Goal: Task Accomplishment & Management: Complete application form

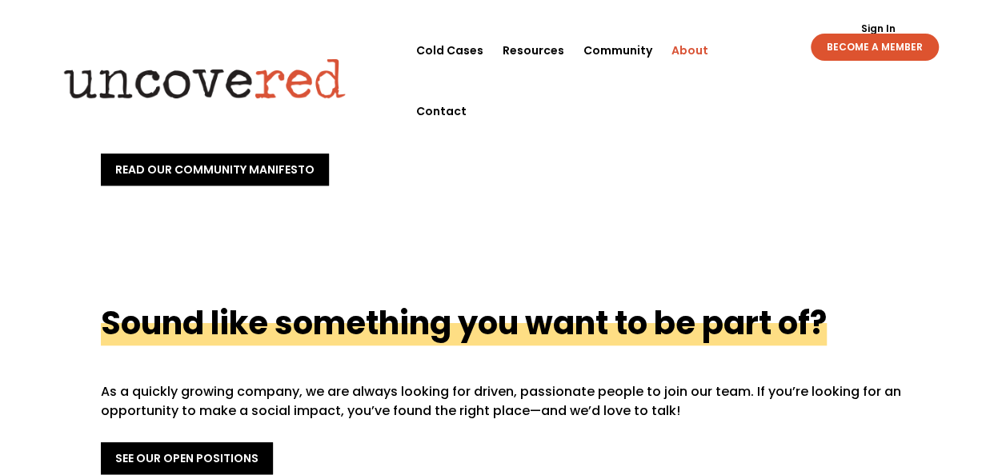
scroll to position [560, 0]
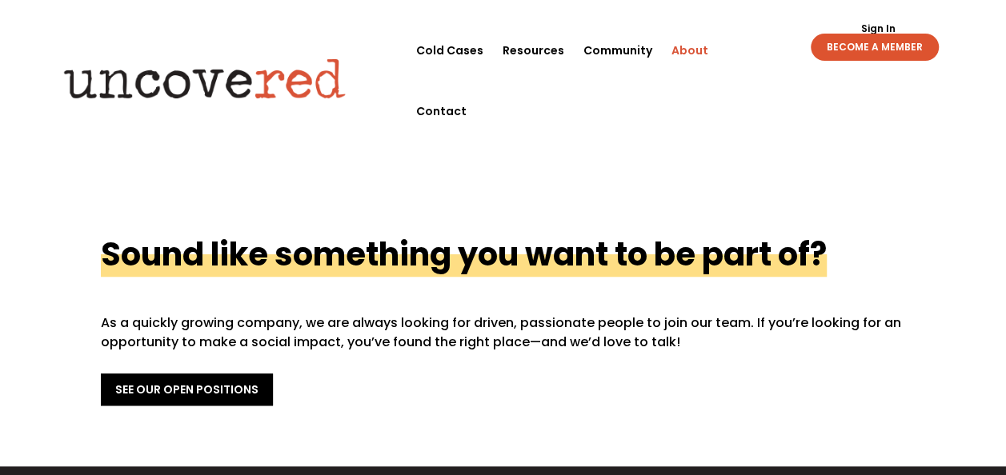
click at [302, 47] on img at bounding box center [204, 78] width 308 height 62
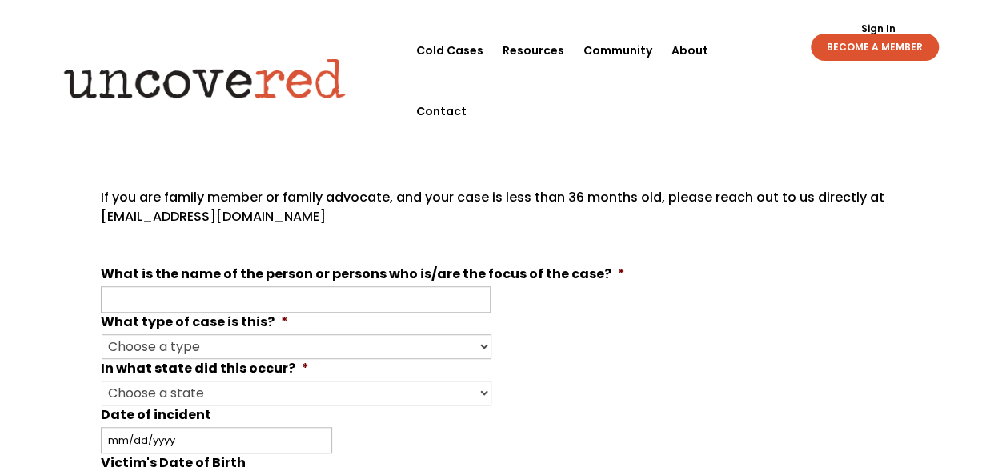
scroll to position [400, 0]
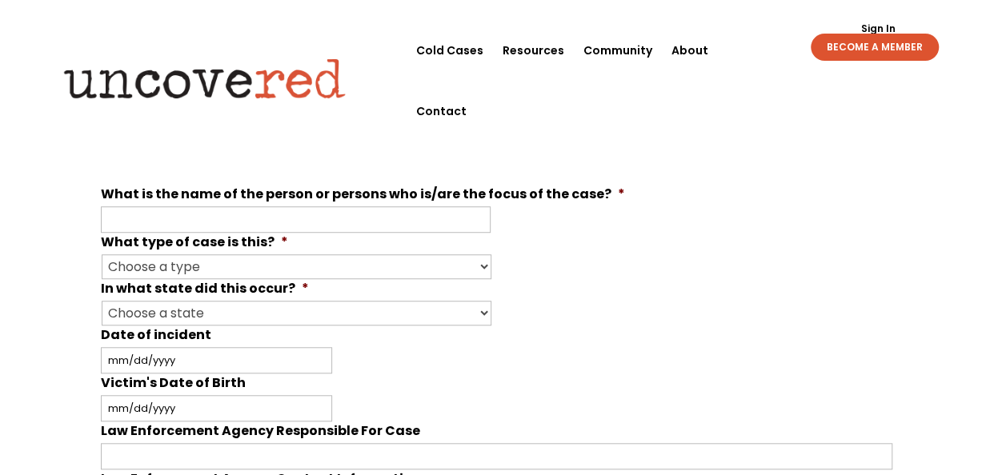
scroll to position [480, 0]
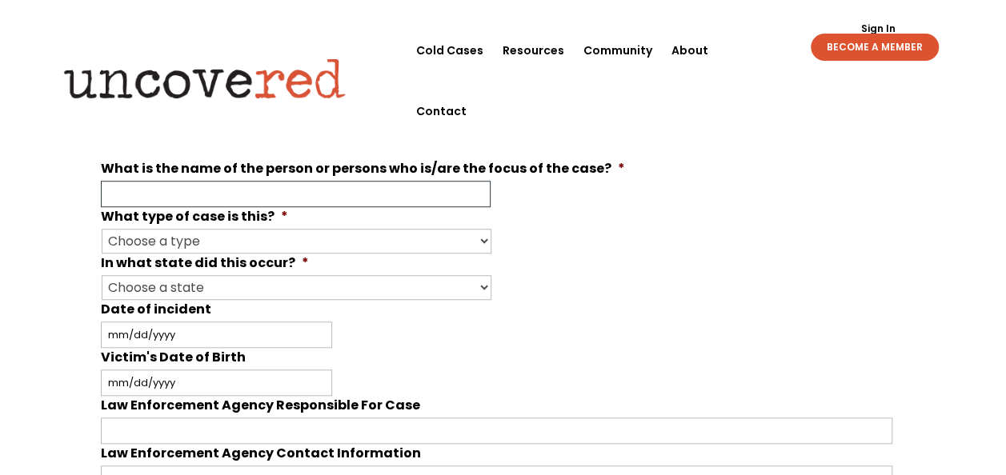
click at [277, 196] on input "What is the name of the person or persons who is/are the focus of the case? *" at bounding box center [296, 194] width 390 height 26
paste input "Francis Daniel Crocetti"
type input "Francis Daniel Crocetti"
click at [258, 233] on select "Choose a type Missing Murder Suspicious Death Other" at bounding box center [297, 241] width 390 height 25
select select "Murder"
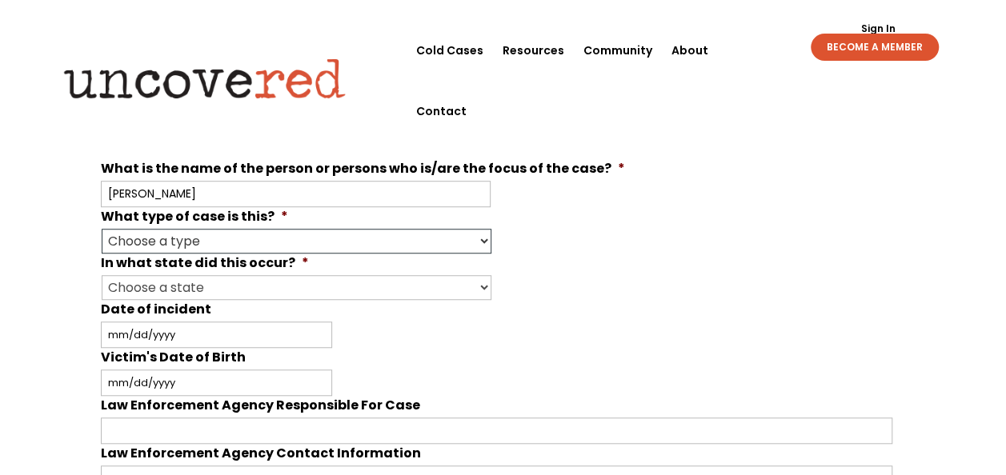
click at [102, 229] on select "Choose a type Missing Murder Suspicious Death Other" at bounding box center [297, 241] width 390 height 25
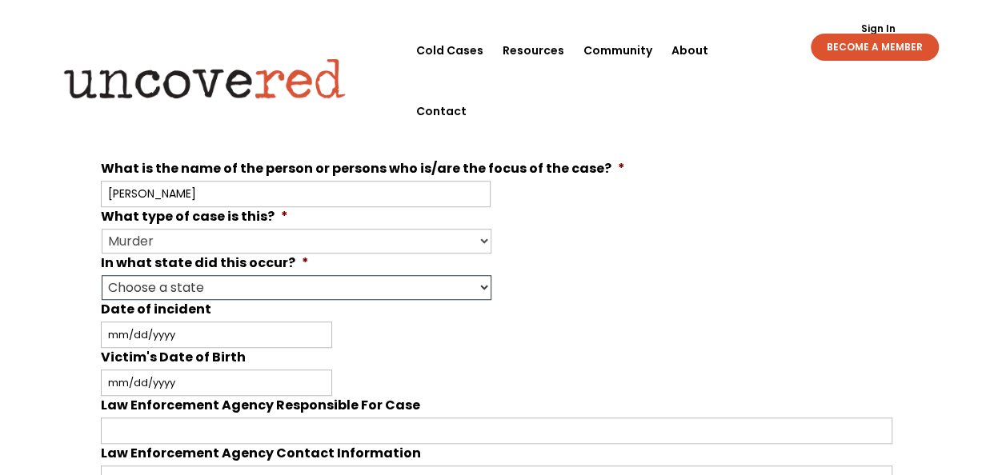
click at [237, 282] on select "Choose a state Outside of the U.S. Alabama Alaska Arizona Arkansas California C…" at bounding box center [297, 287] width 390 height 25
click at [628, 151] on p at bounding box center [497, 152] width 792 height 13
click at [214, 279] on select "Choose a state Outside of the U.S. Alabama Alaska Arizona Arkansas California C…" at bounding box center [297, 287] width 390 height 25
select select "[US_STATE]"
click at [102, 275] on select "Choose a state Outside of the U.S. Alabama Alaska Arizona Arkansas California C…" at bounding box center [297, 287] width 390 height 25
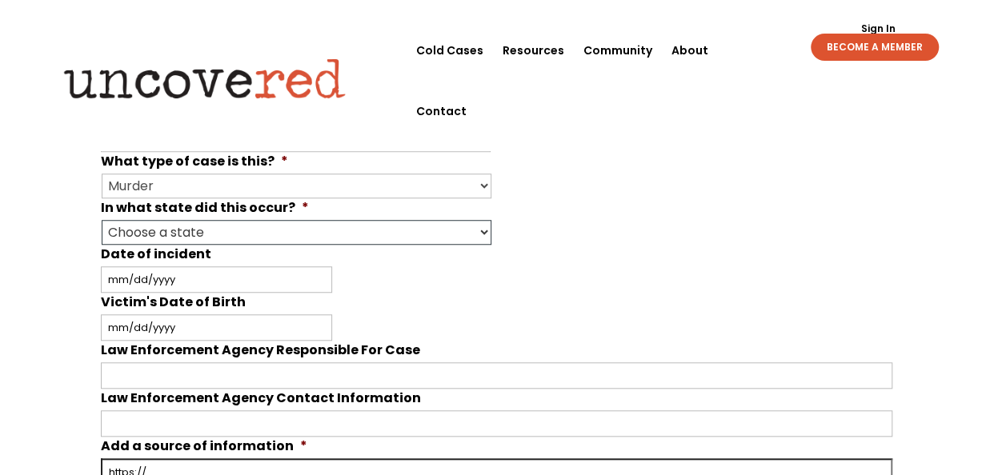
scroll to position [560, 0]
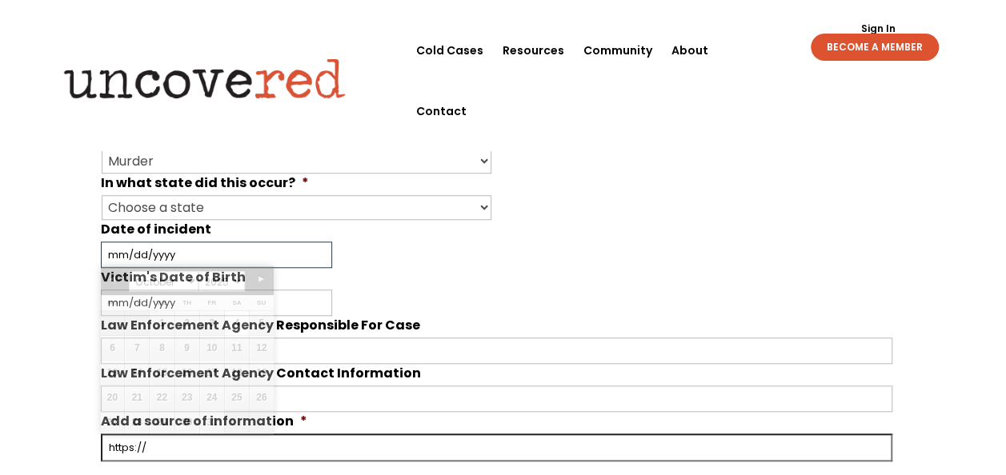
click at [171, 251] on input "Date of incident" at bounding box center [216, 255] width 231 height 26
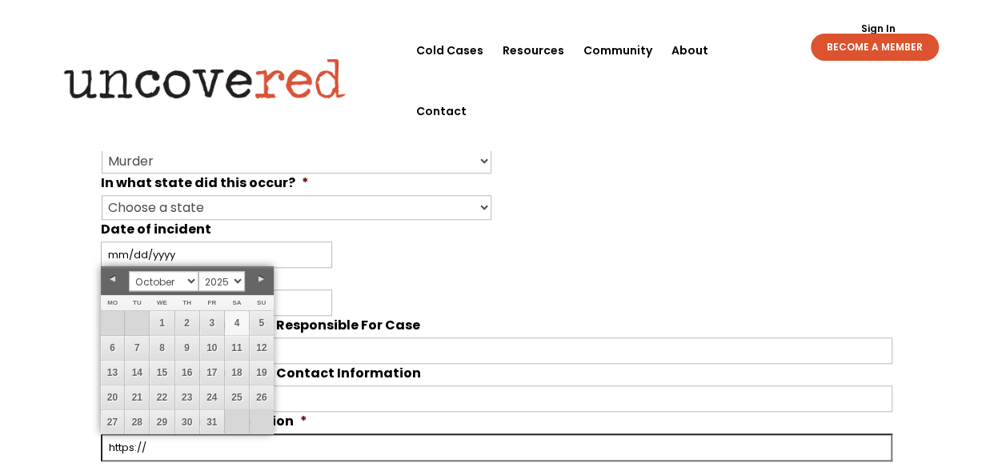
click at [468, 278] on li "Victim's Date of Birth MM slash DD slash YYYY" at bounding box center [503, 292] width 805 height 48
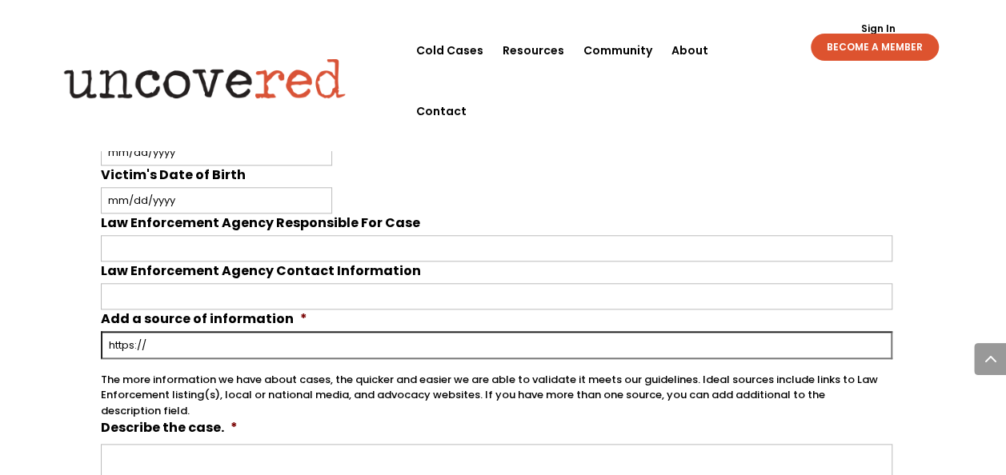
scroll to position [640, 0]
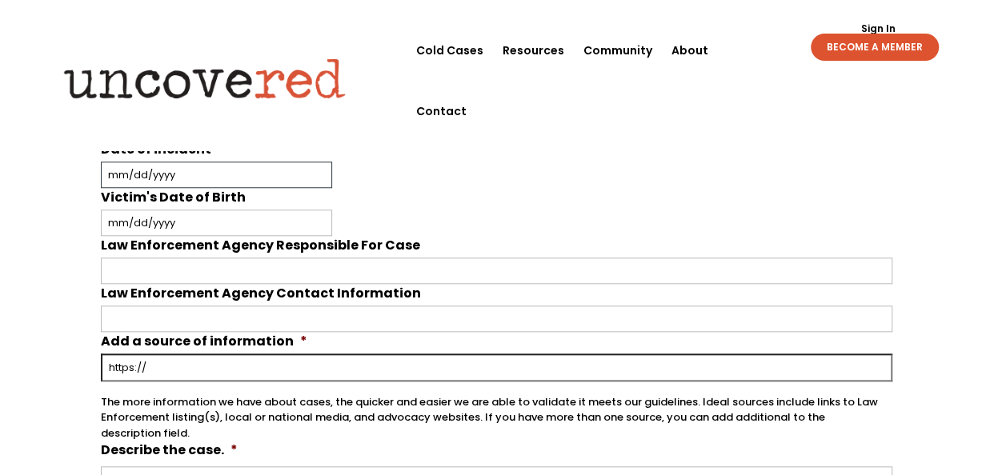
click at [163, 170] on input "Date of incident" at bounding box center [216, 175] width 231 height 26
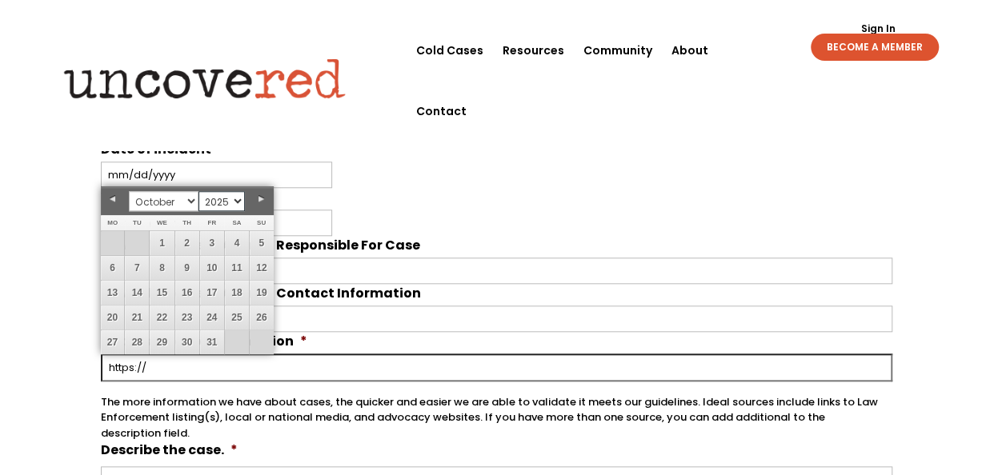
click at [210, 198] on select "1925 1926 1927 1928 1929 1930 1931 1932 1933 1934 1935 1936 1937 1938 1939 1940…" at bounding box center [221, 201] width 46 height 20
click at [178, 201] on select "January February March April May June July August September October November De…" at bounding box center [163, 201] width 69 height 20
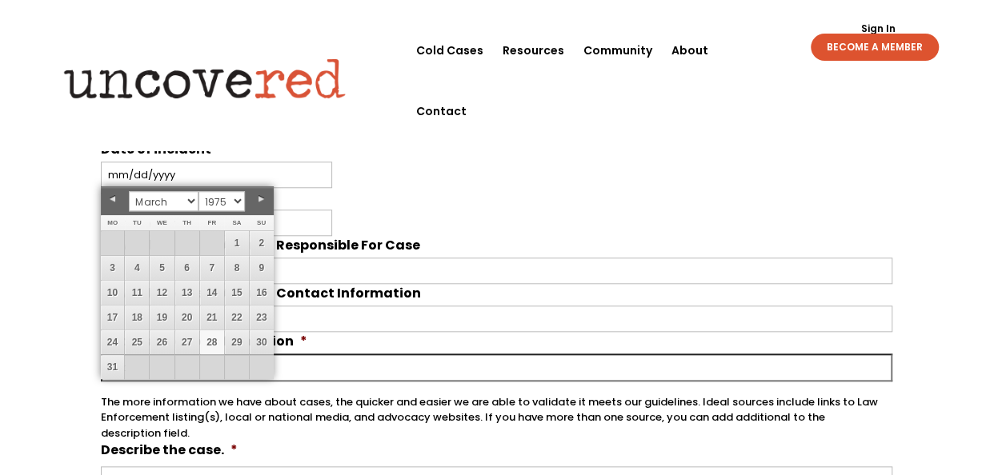
click at [207, 339] on link "28" at bounding box center [212, 342] width 24 height 24
type input "03/28/1975"
click at [294, 168] on div "03/28/1975 MM slash DD slash YYYY" at bounding box center [497, 175] width 792 height 26
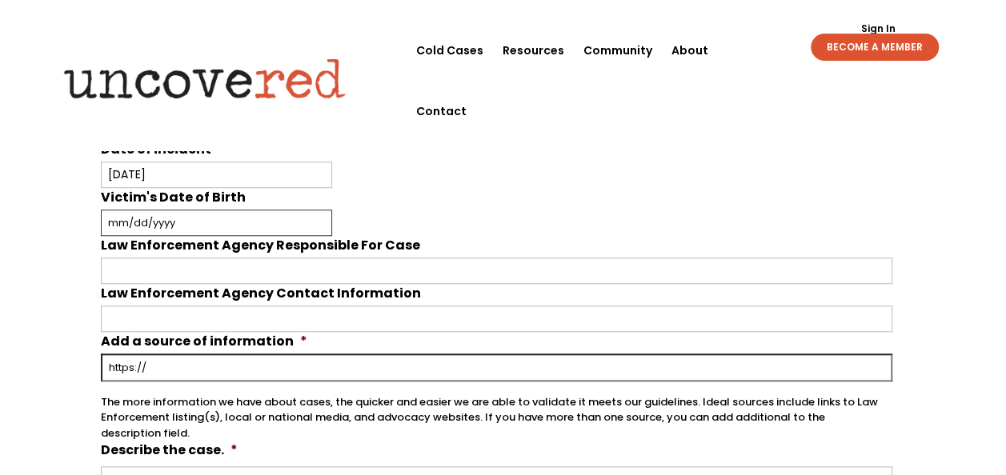
click at [198, 216] on input "Victim's Date of Birth" at bounding box center [216, 223] width 231 height 26
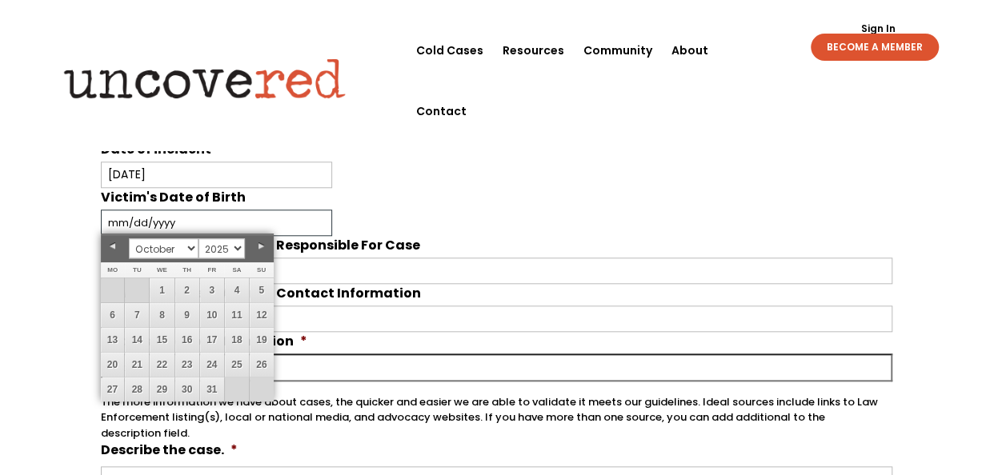
click at [189, 218] on input "Victim's Date of Birth" at bounding box center [216, 223] width 231 height 26
click at [208, 248] on select "1925 1926 1927 1928 1929 1930 1931 1932 1933 1934 1935 1936 1937 1938 1939 1940…" at bounding box center [221, 248] width 46 height 20
click at [59, 198] on div "Your input and insights will help uncover answers Note: Check out Uncovered's g…" at bounding box center [503, 281] width 1006 height 1703
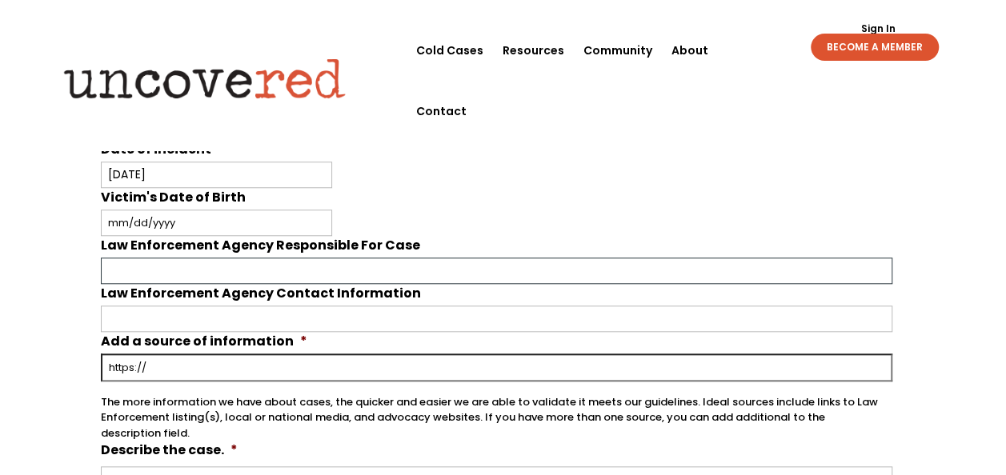
click at [198, 258] on input "Law Enforcement Agency Responsible For Case" at bounding box center [497, 271] width 792 height 26
paste input "Baltimore County Police Department"
type input "Baltimore County Police Department"
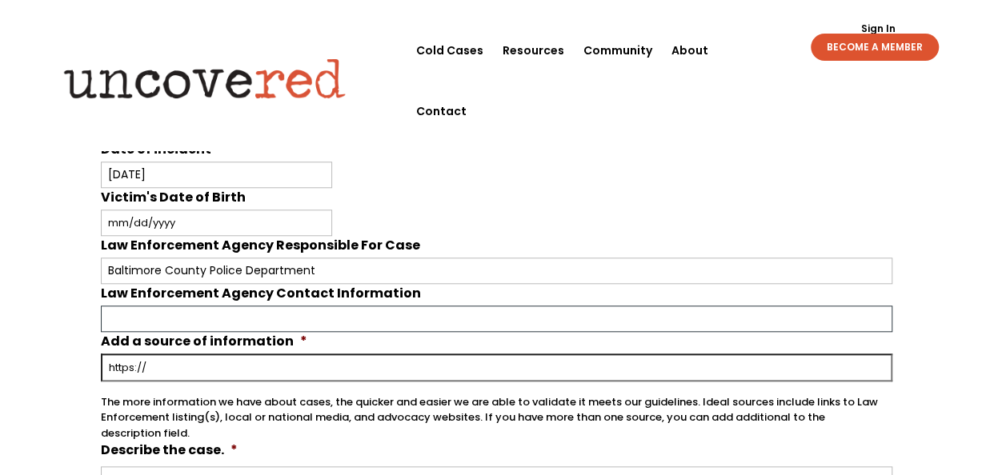
click at [279, 306] on input "Law Enforcement Agency Contact Information" at bounding box center [497, 319] width 792 height 26
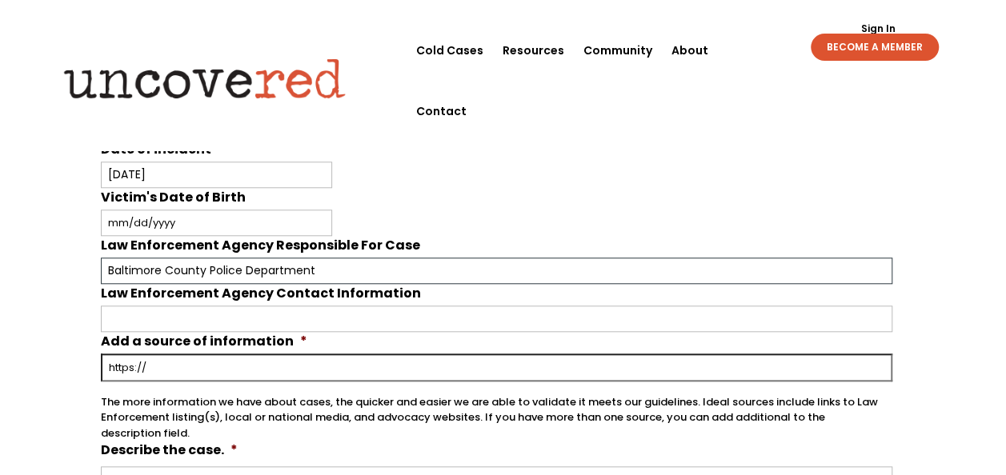
click at [419, 261] on input "Baltimore County Police Department" at bounding box center [497, 271] width 792 height 26
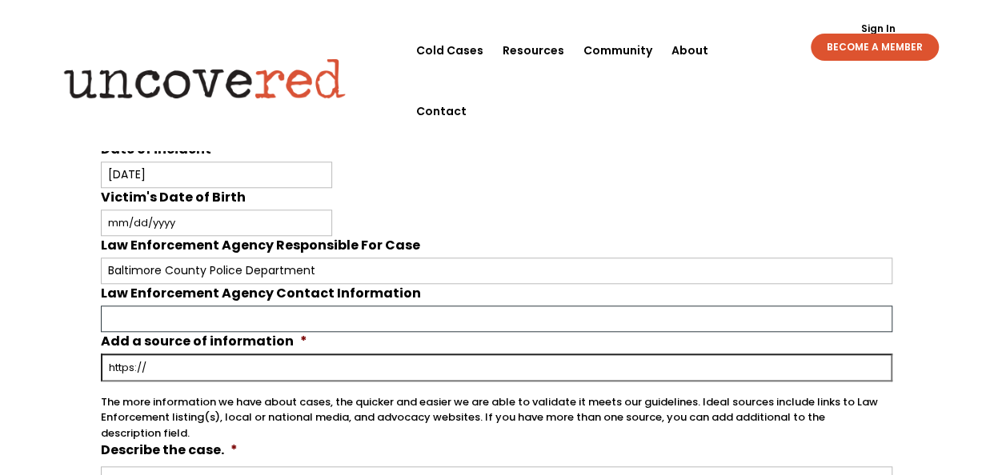
click at [309, 306] on input "Law Enforcement Agency Contact Information" at bounding box center [497, 319] width 792 height 26
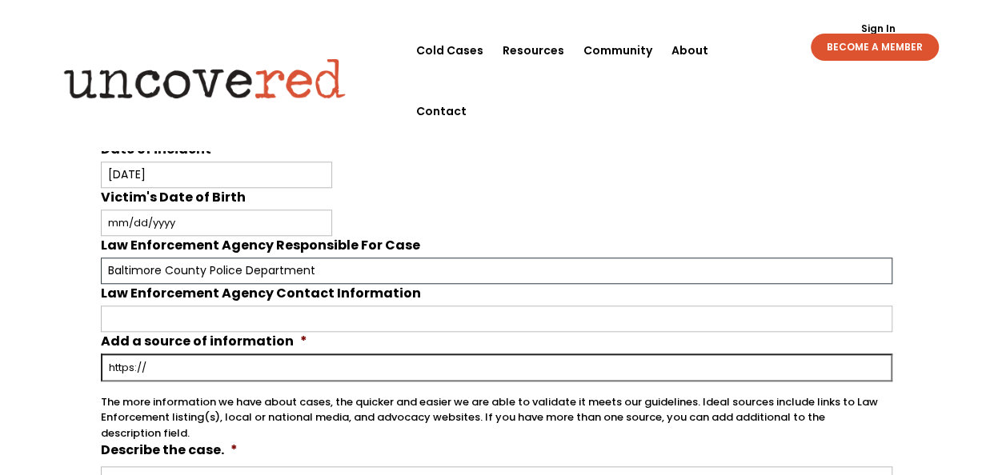
click at [370, 259] on input "Baltimore County Police Department" at bounding box center [497, 271] width 792 height 26
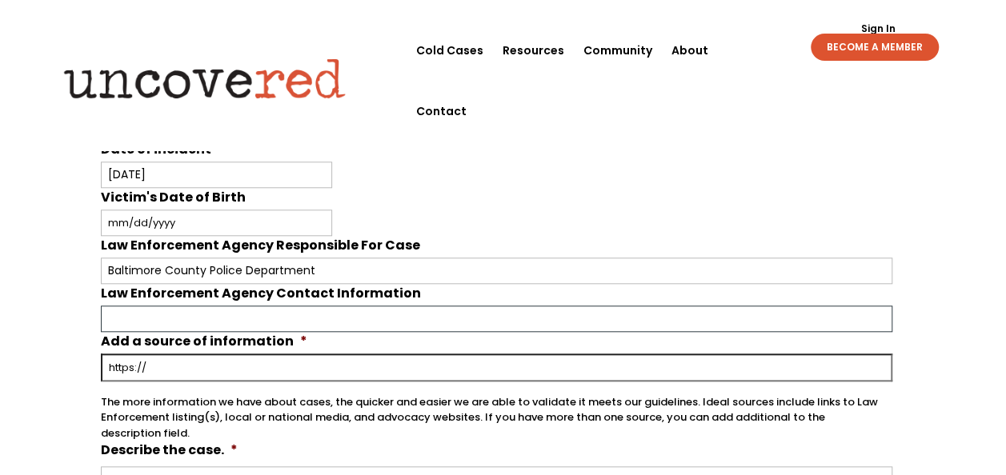
click at [260, 306] on input "Law Enforcement Agency Contact Information" at bounding box center [497, 319] width 792 height 26
paste input "bcopd@baltimorecountymd.gov"
type input "bcopd@baltimorecountymd.gov"
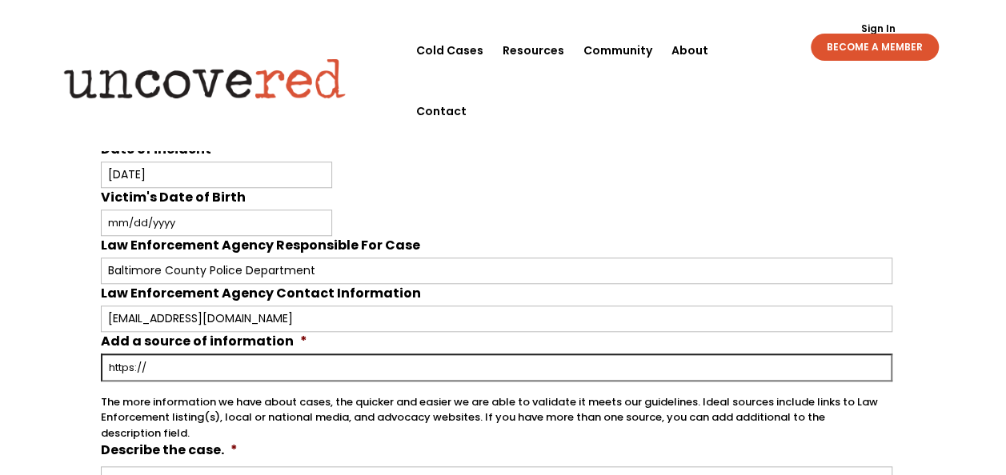
click at [226, 362] on input "Add a source of information *" at bounding box center [497, 368] width 792 height 28
paste input "https://www.baltimorecountymd.gov/departments/police/unsolved/homicides/crocett…"
type input "https://www.baltimorecountymd.gov/departments/police/unsolved/homicides/crocett…"
click at [61, 370] on div "Your input and insights will help uncover answers Note: Check out Uncovered's g…" at bounding box center [503, 281] width 1006 height 1703
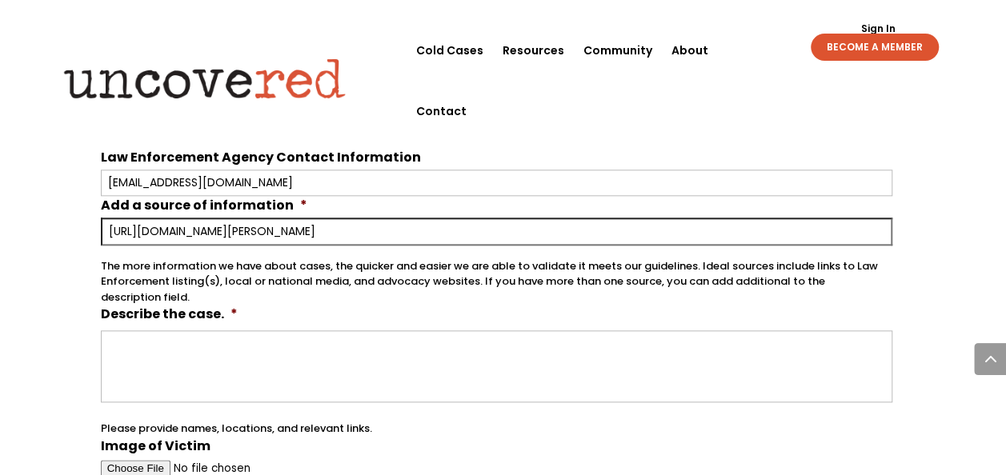
scroll to position [800, 0]
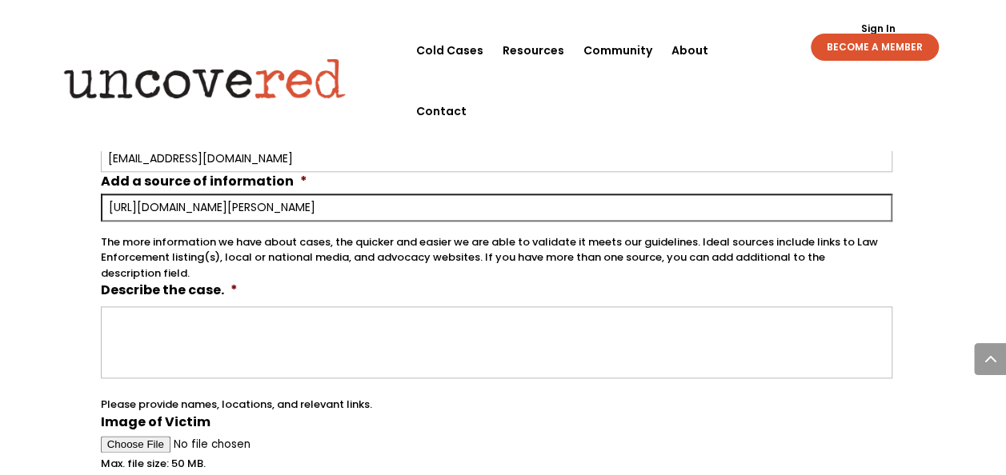
click at [230, 282] on span "*" at bounding box center [233, 290] width 7 height 18
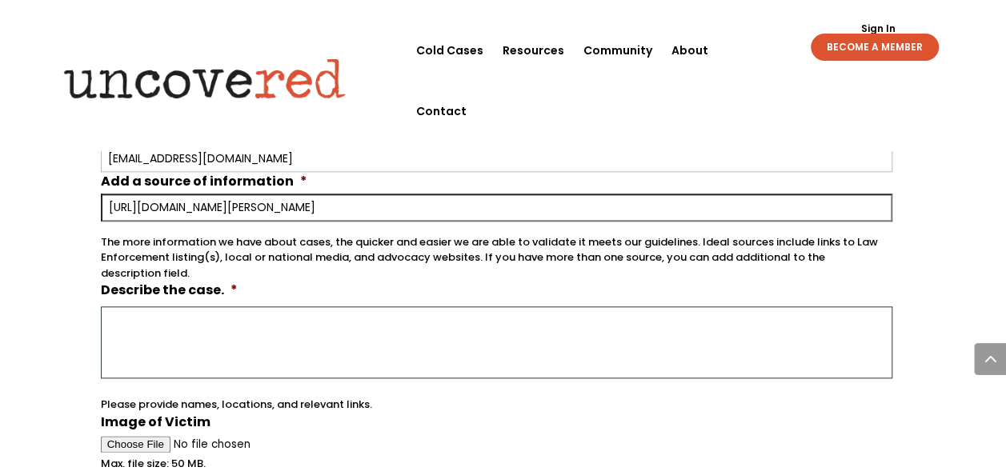
click at [230, 306] on textarea "Describe the case. *" at bounding box center [497, 342] width 792 height 72
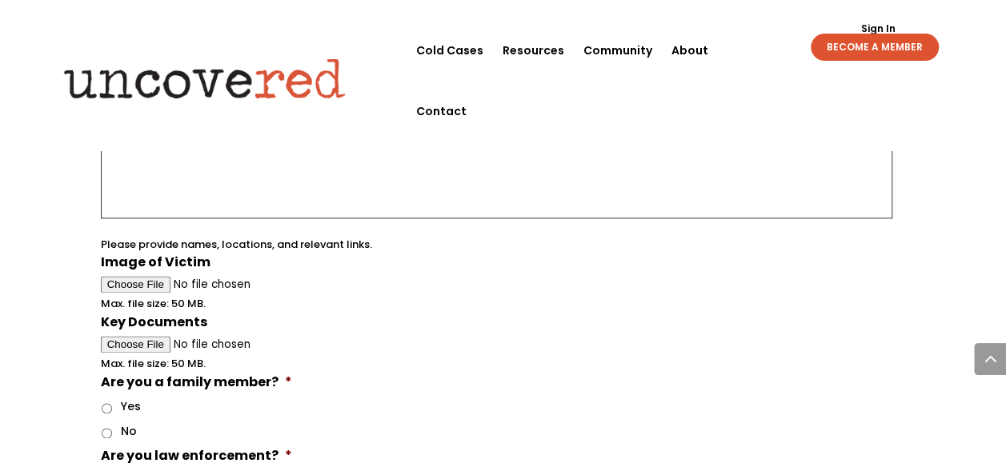
scroll to position [880, 0]
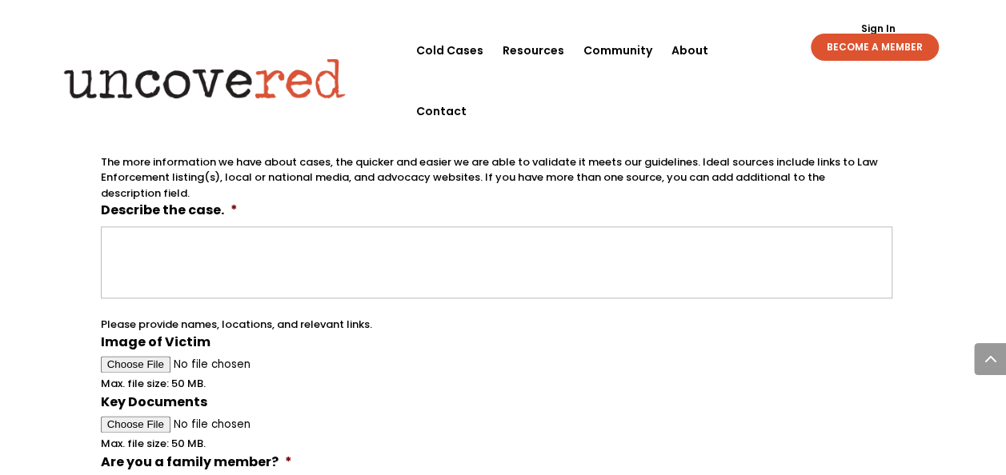
click at [923, 172] on div "Your input and insights will help uncover answers Note: Check out Uncovered's g…" at bounding box center [503, 41] width 1006 height 1703
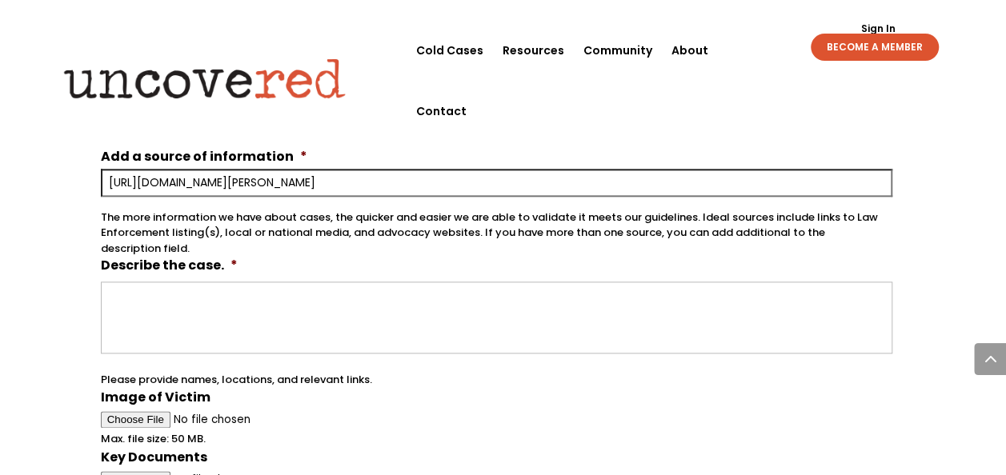
scroll to position [800, 0]
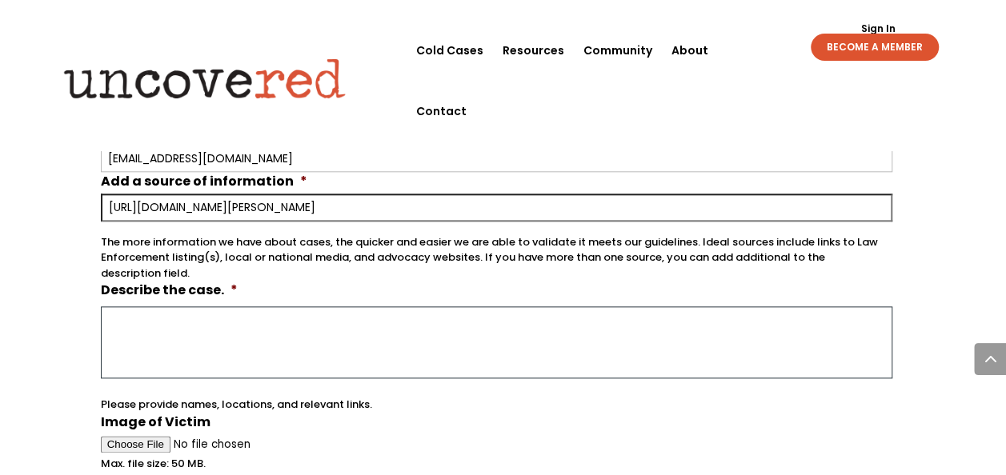
click at [280, 316] on textarea "Describe the case. *" at bounding box center [497, 342] width 792 height 72
click at [340, 306] on textarea "Describe the case. *" at bounding box center [497, 342] width 792 height 72
paste textarea "disappeared after attending a party on March 24, 1975"
paste textarea "our days later after his body was discovered in the nearby stream"
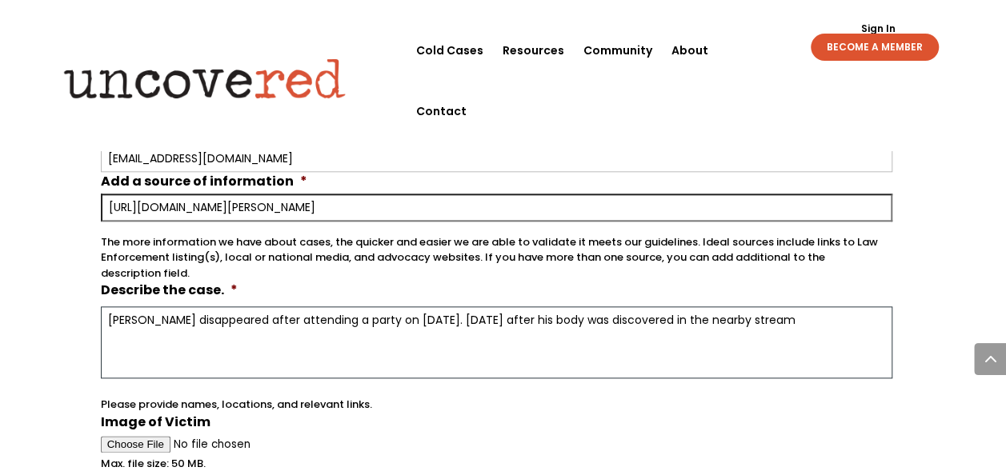
click at [547, 310] on textarea "Danny disappeared after attending a party on March 24, 1975. Four days later af…" at bounding box center [497, 342] width 792 height 72
click at [526, 314] on textarea "Danny disappeared after attending a party on March 24, 1975. Four days later hi…" at bounding box center [497, 342] width 792 height 72
type textarea "Danny disappeared after attending a party on March 24, 1975. Four days later, h…"
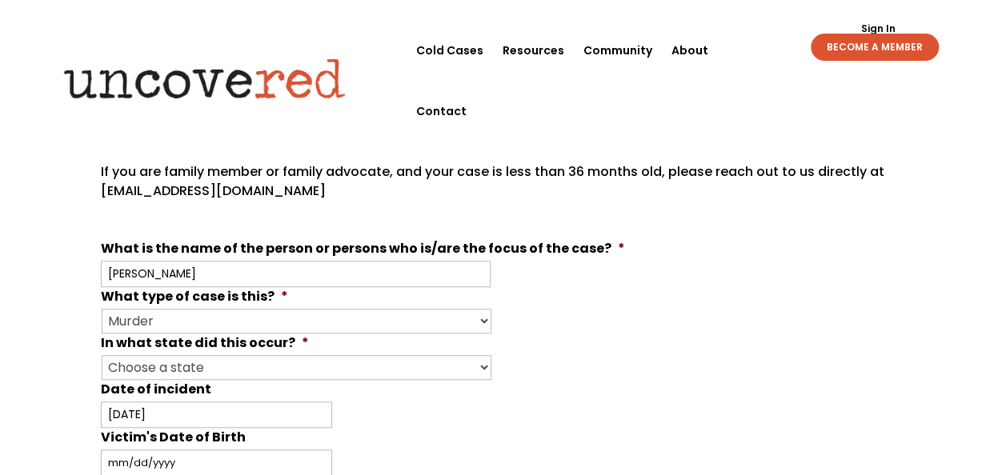
scroll to position [320, 0]
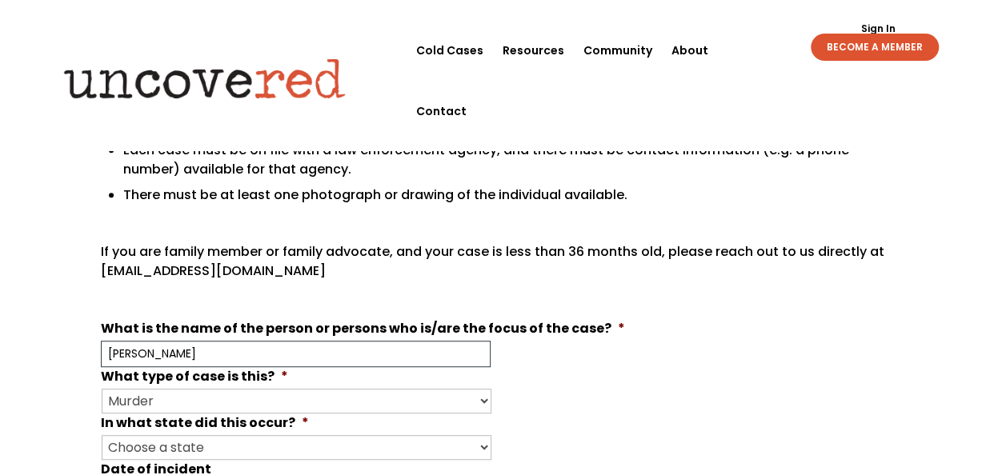
click at [277, 341] on input "Francis Daniel Crocetti" at bounding box center [296, 354] width 390 height 26
paste input ""Danny""
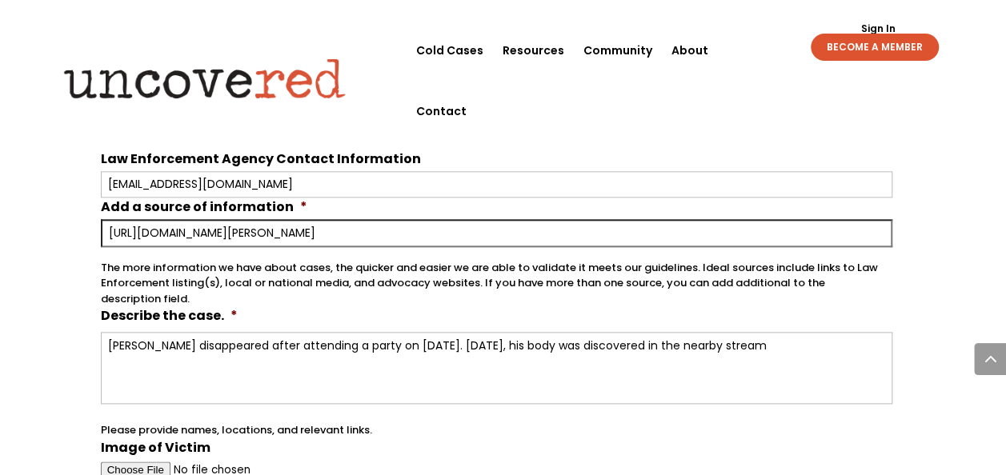
scroll to position [800, 0]
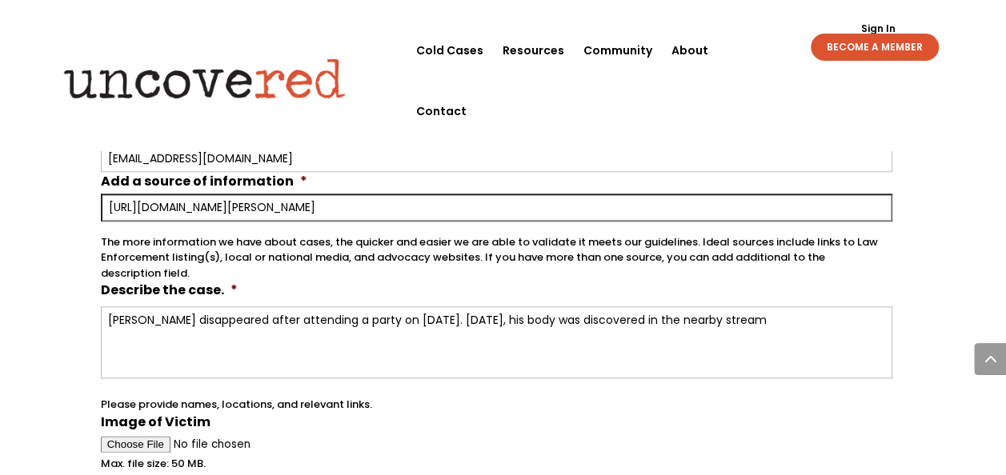
type input "Francis Daniel "Danny" Crocetti"
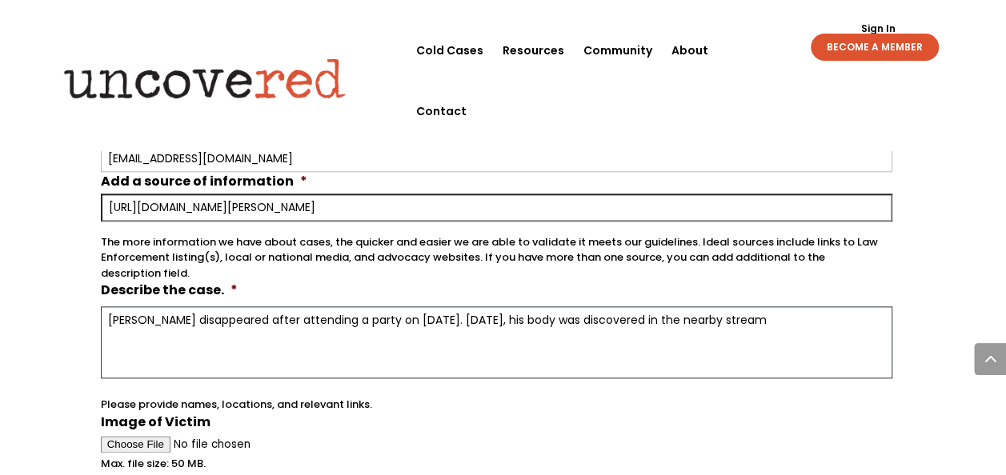
click at [706, 318] on textarea "Danny disappeared after attending a party on March 24, 1975. Four days later, h…" at bounding box center [497, 342] width 792 height 72
drag, startPoint x: 706, startPoint y: 318, endPoint x: 734, endPoint y: 317, distance: 28.8
click at [734, 317] on textarea "Danny disappeared after attending a party on March 24, 1975. Four days later, h…" at bounding box center [497, 342] width 792 height 72
click at [758, 306] on textarea "Danny disappeared after attending a party on March 24, 1975. Four days later, h…" at bounding box center [497, 342] width 792 height 72
paste textarea "less than a mile from where he was last seen alive."
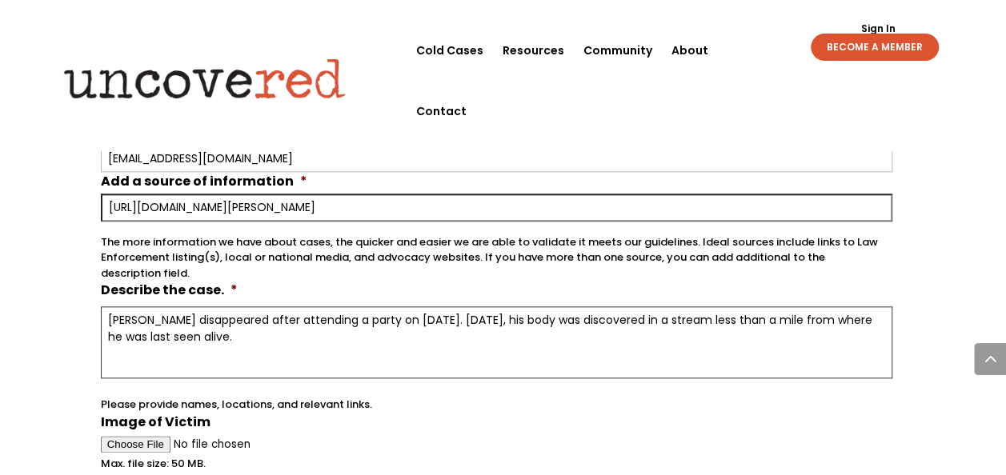
click at [450, 311] on textarea "Danny disappeared after attending a party on March 24, 1975. Four days later, h…" at bounding box center [497, 342] width 792 height 72
paste textarea "Alan Drive, across the way from Our Lady of Victory Churchon"
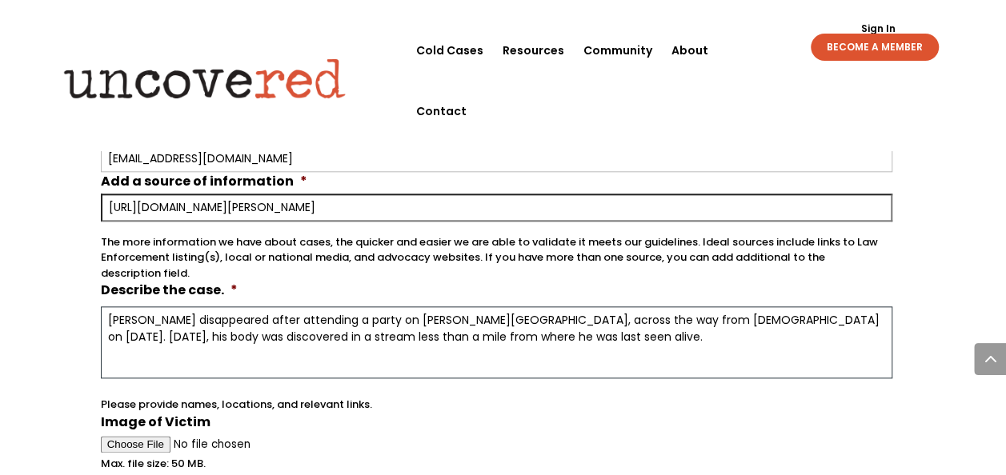
click at [707, 312] on textarea "Danny disappeared after attending a party on Alan Drive, across the way from Ou…" at bounding box center [497, 342] width 792 height 72
click at [713, 315] on textarea "Danny disappeared after attending a party on Alan Drive, across the way from Ou…" at bounding box center [497, 342] width 792 height 72
click at [481, 312] on textarea "Danny disappeared after attending a party on Alan Drive, across the way from Ou…" at bounding box center [497, 342] width 792 height 72
drag, startPoint x: 481, startPoint y: 312, endPoint x: 496, endPoint y: 310, distance: 15.3
click at [496, 310] on textarea "Danny disappeared after attending a party on Alan Drive, across the way from Ou…" at bounding box center [497, 342] width 792 height 72
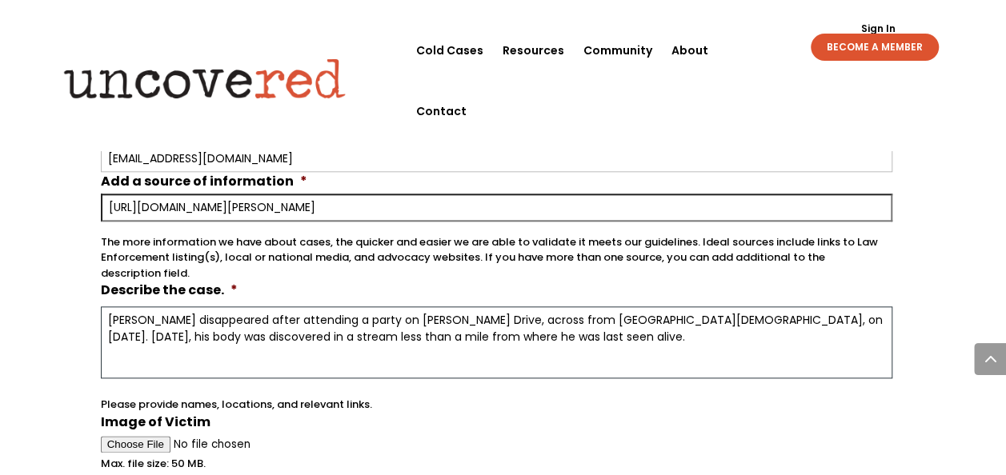
drag, startPoint x: 655, startPoint y: 310, endPoint x: 354, endPoint y: 309, distance: 301.6
click at [353, 309] on textarea "Danny disappeared after attending a party on Alan Drive, across from Our Lady o…" at bounding box center [497, 342] width 792 height 72
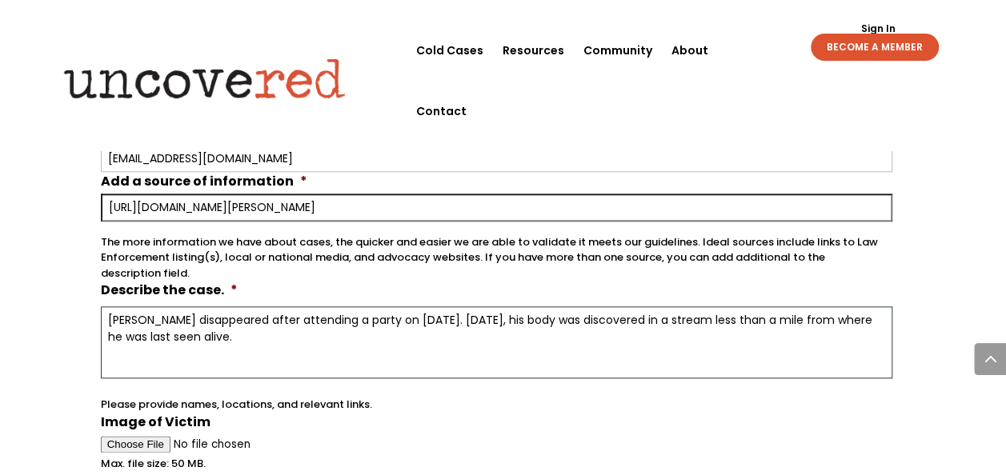
scroll to position [880, 0]
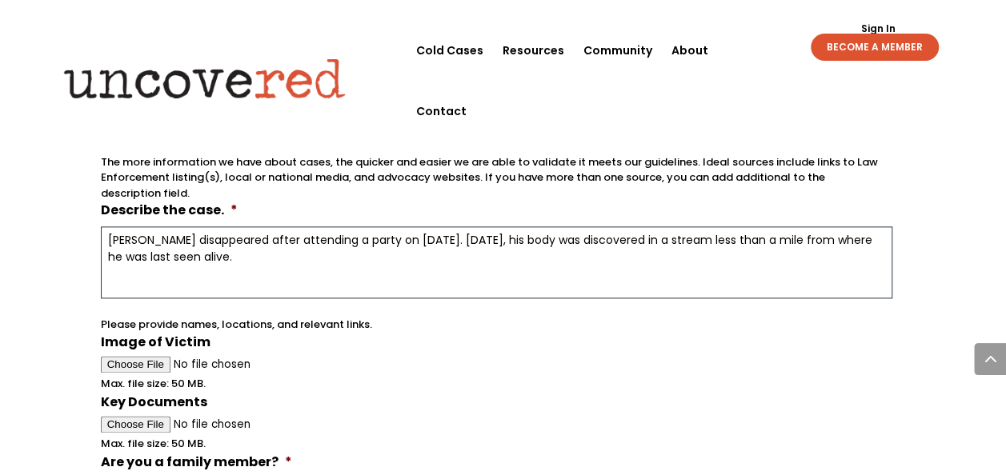
click at [341, 250] on textarea "Danny disappeared after attending a party on March 24, 1975. Four days later, h…" at bounding box center [497, 262] width 792 height 72
paste textarea "had been stabbed to death"
type textarea "Danny disappeared after attending a party on March 24, 1975. Four days later, h…"
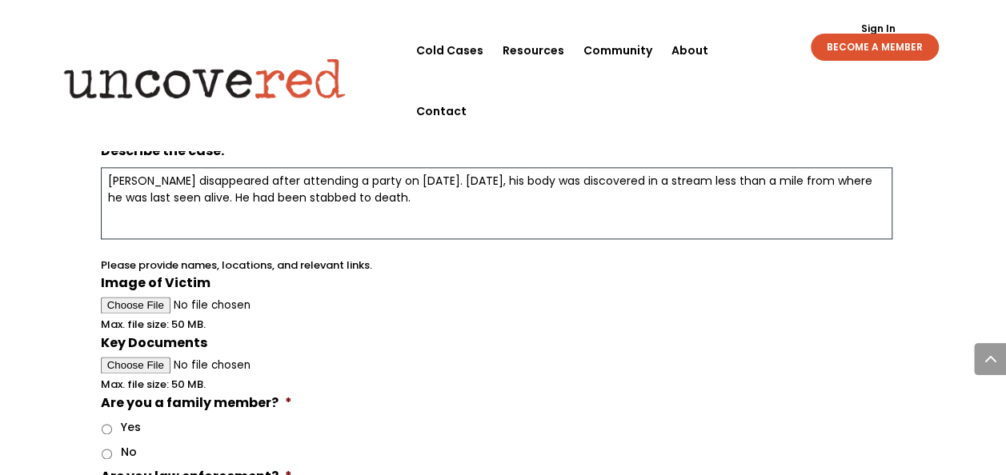
scroll to position [960, 0]
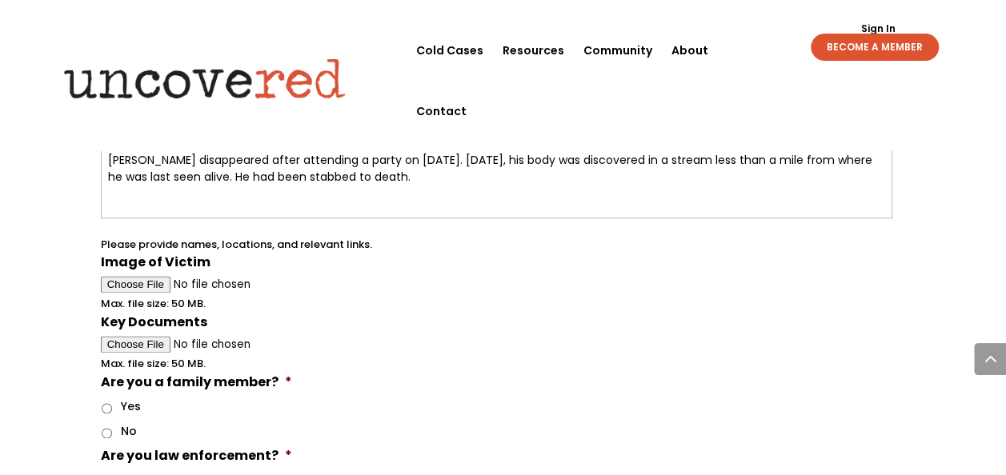
click at [131, 283] on span "Max. file size: 50 MB." at bounding box center [160, 297] width 118 height 28
click at [144, 283] on span "Max. file size: 50 MB." at bounding box center [160, 297] width 118 height 28
click at [275, 283] on input "Image of Victim" at bounding box center [497, 284] width 792 height 17
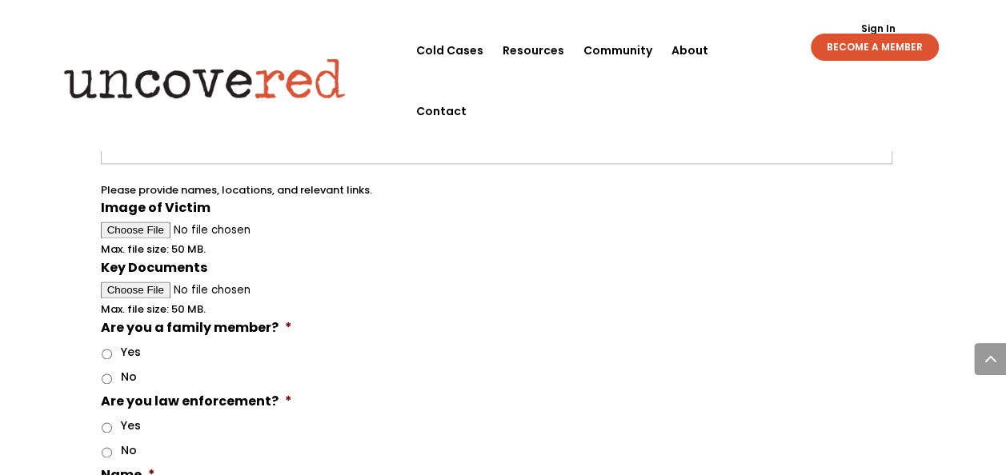
scroll to position [1040, 0]
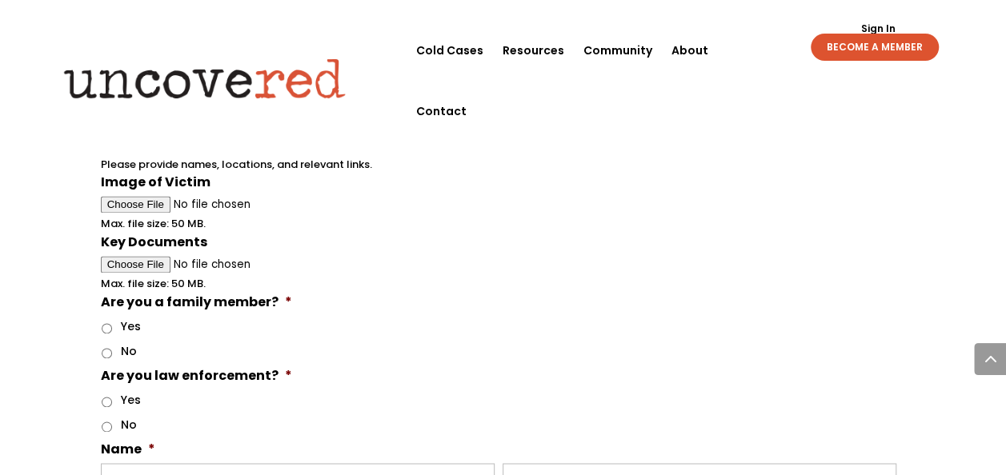
type input "C:\fakepath\crocettifrancisdaniel14yearsold1974murder.jpg"
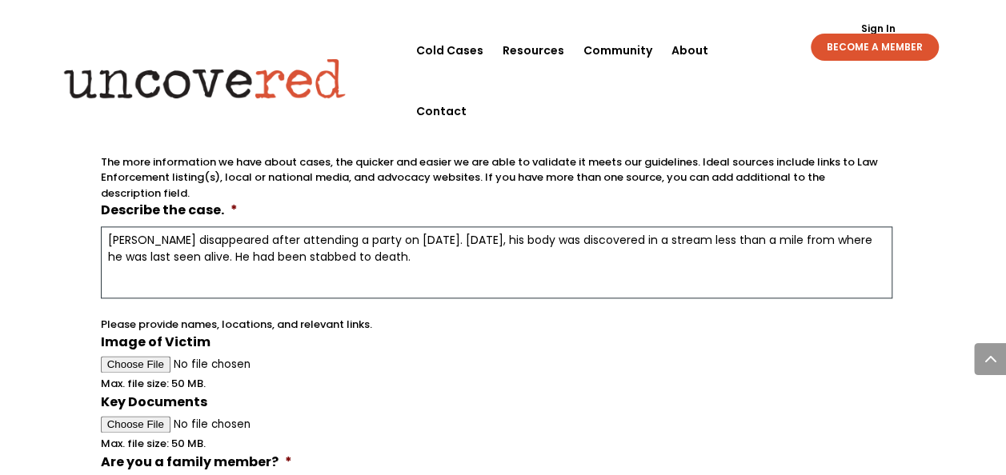
click at [466, 251] on textarea "Danny disappeared after attending a party on March 24, 1975. Four days later, h…" at bounding box center [497, 262] width 792 height 72
paste textarea "https://www.wmar2news.com/marylandcoldcases/he-went-to-a-party-and-never-came-b…"
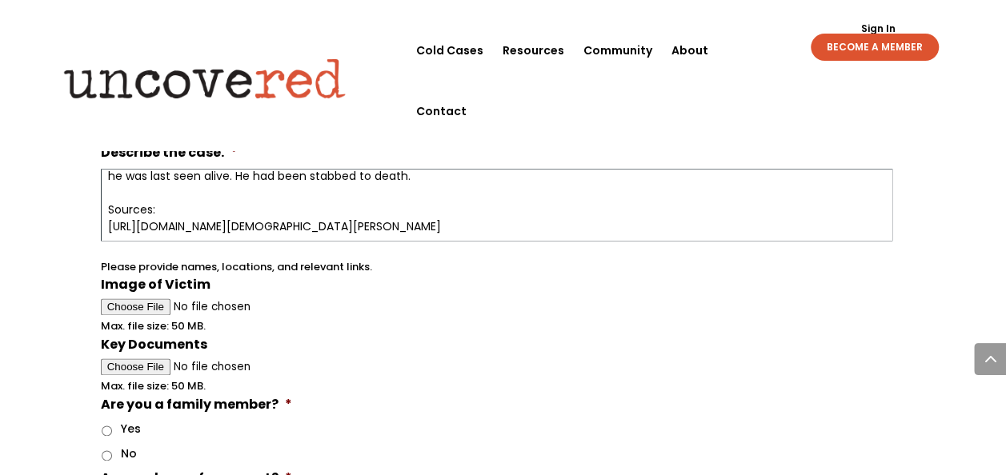
scroll to position [960, 0]
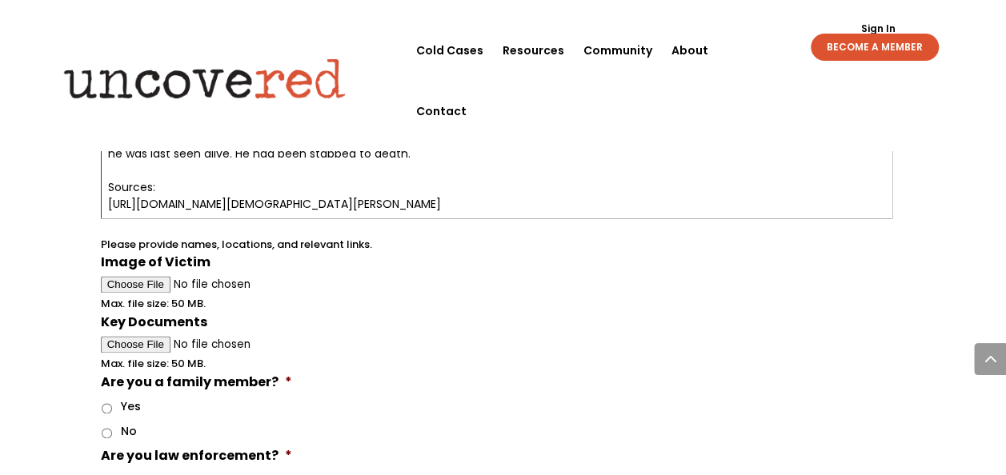
click at [147, 164] on textarea "Danny disappeared after attending a party on March 24, 1975. Four days later, h…" at bounding box center [497, 182] width 792 height 72
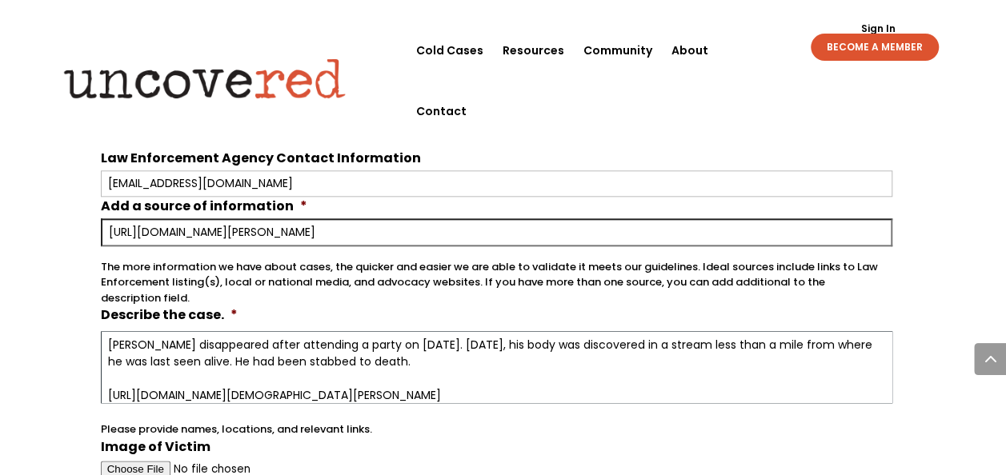
scroll to position [800, 0]
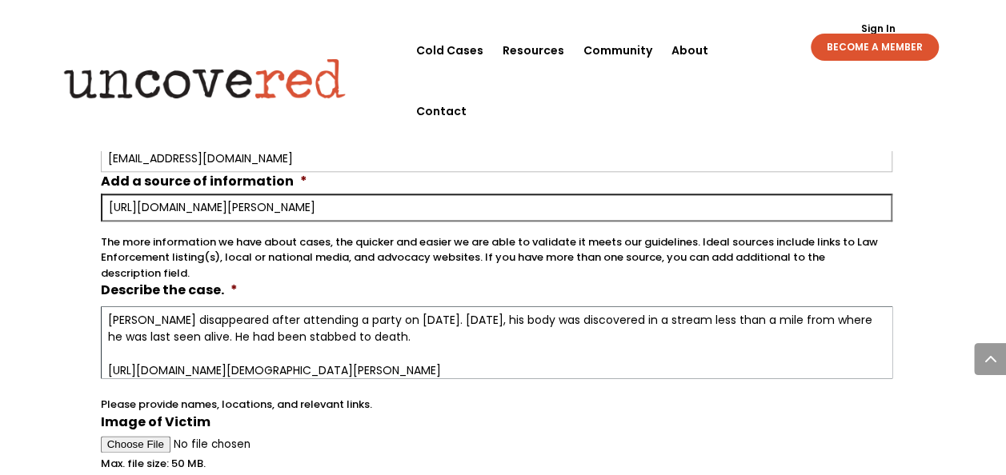
click at [349, 310] on textarea "Danny disappeared after attending a party on March 24, 1975. Four days later, h…" at bounding box center [497, 342] width 792 height 72
paste textarea "in the Arbutus area near the Baltimore City and County line"
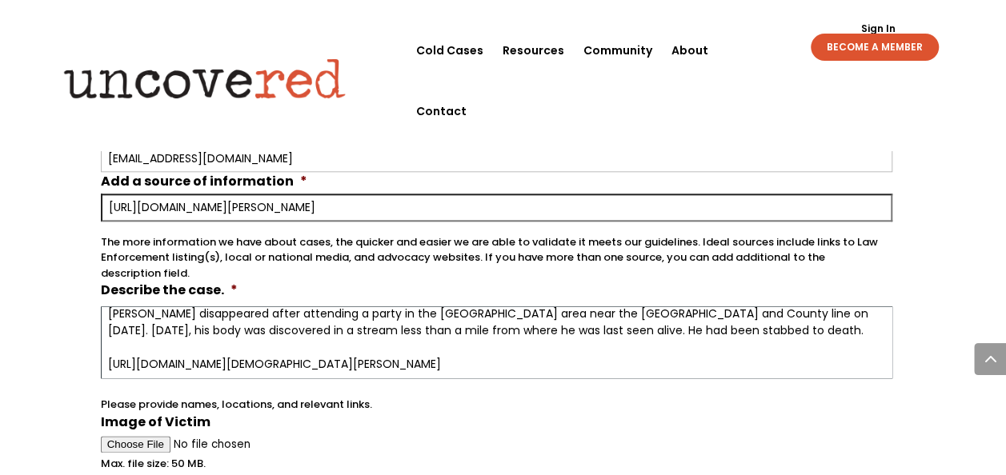
scroll to position [880, 0]
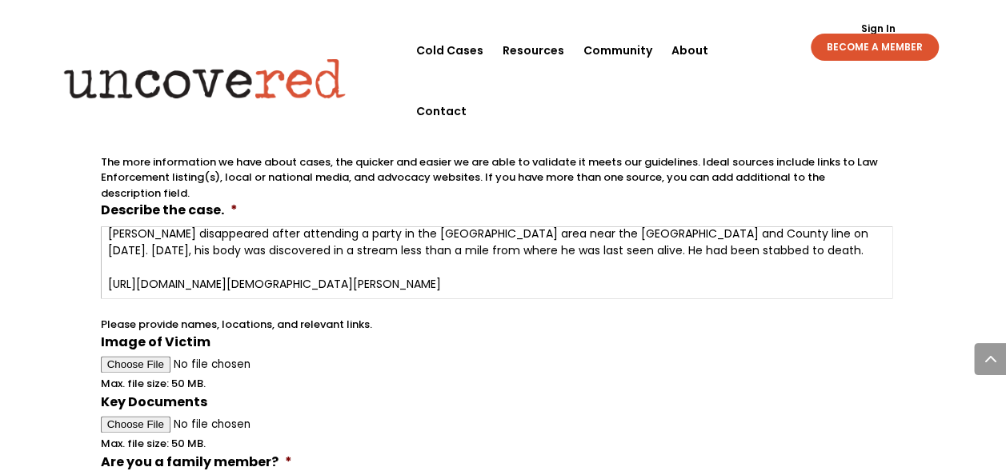
click at [746, 170] on div "The more information we have about cases, the quicker and easier we are able to…" at bounding box center [497, 172] width 792 height 60
copy div "additional"
drag, startPoint x: 106, startPoint y: 258, endPoint x: 150, endPoint y: 240, distance: 47.4
click at [107, 257] on textarea "Danny disappeared after attending a party in the Arbutus area near the Baltimor…" at bounding box center [497, 262] width 792 height 72
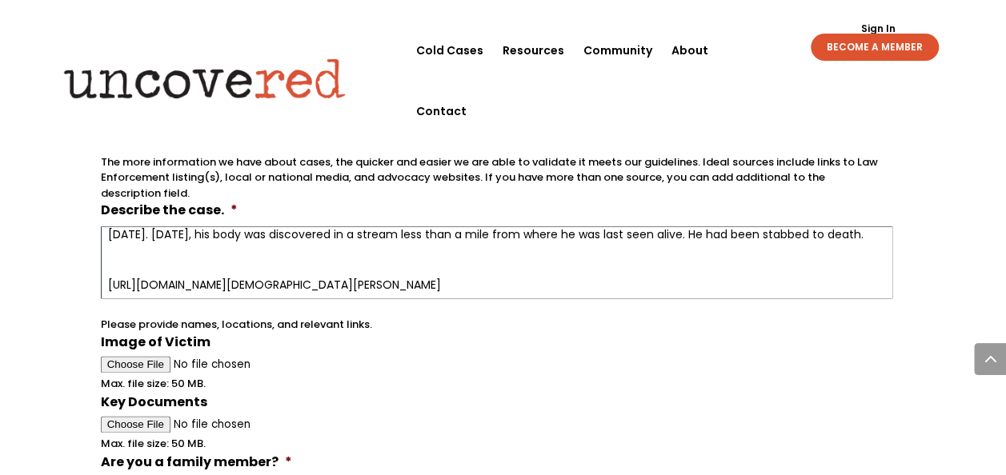
paste textarea "additional"
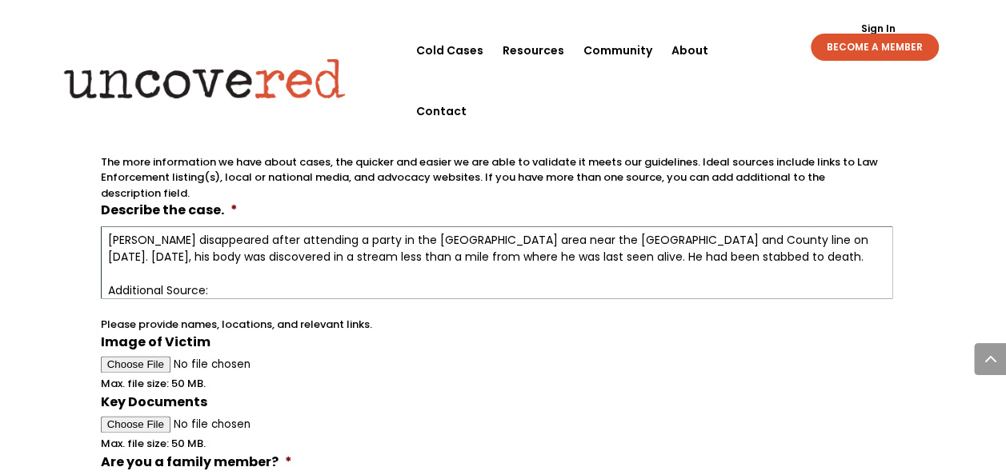
drag, startPoint x: 460, startPoint y: 230, endPoint x: 687, endPoint y: 226, distance: 227.3
click at [687, 226] on textarea "Danny disappeared after attending a party in the Arbutus area near the Baltimor…" at bounding box center [497, 262] width 792 height 72
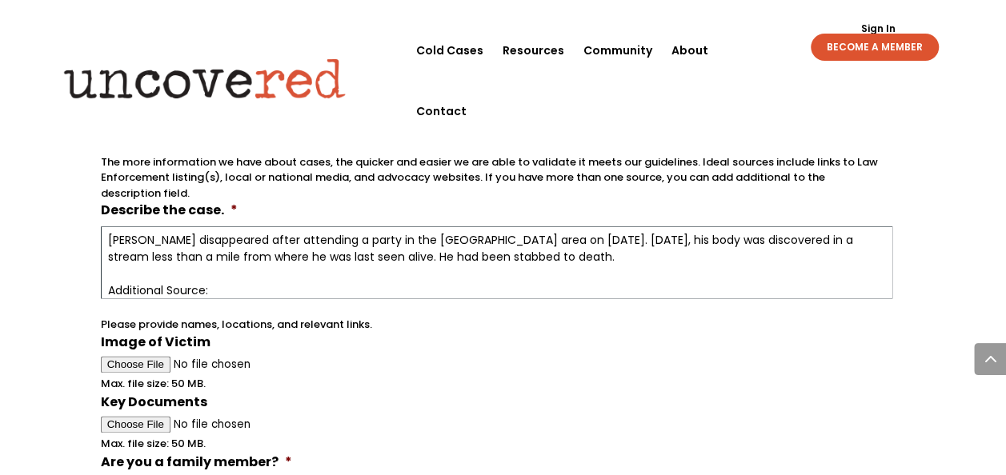
click at [570, 244] on textarea "Danny disappeared after attending a party in the Arbutus area on March 24, 1975…" at bounding box center [497, 262] width 792 height 72
paste textarea "Investigators believe there may still be witnesses who haven't come forward."
type textarea "Danny disappeared after attending a party in the Arbutus area on March 24, 1975…"
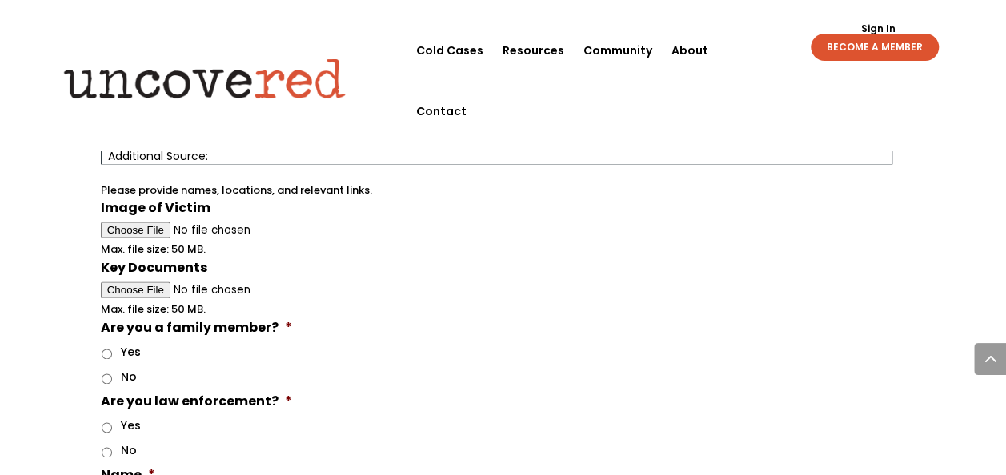
scroll to position [1040, 0]
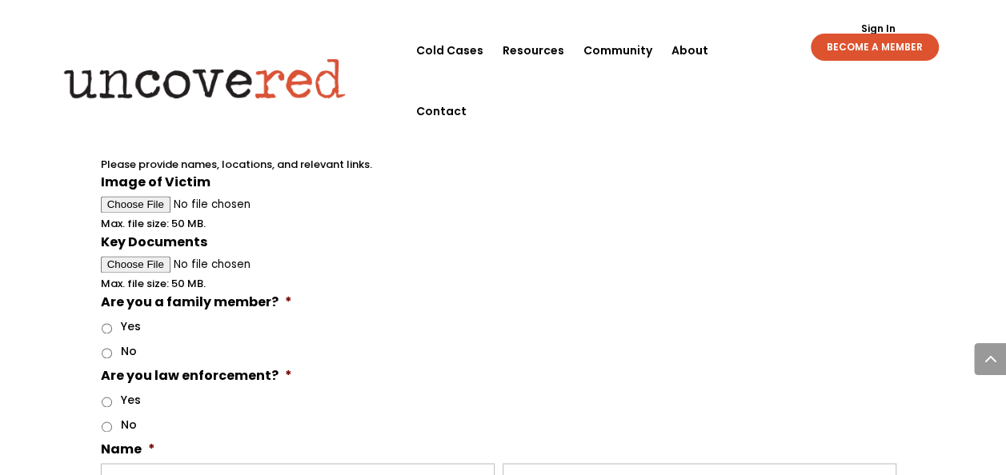
click at [106, 348] on input "No" at bounding box center [107, 353] width 10 height 10
radio input "true"
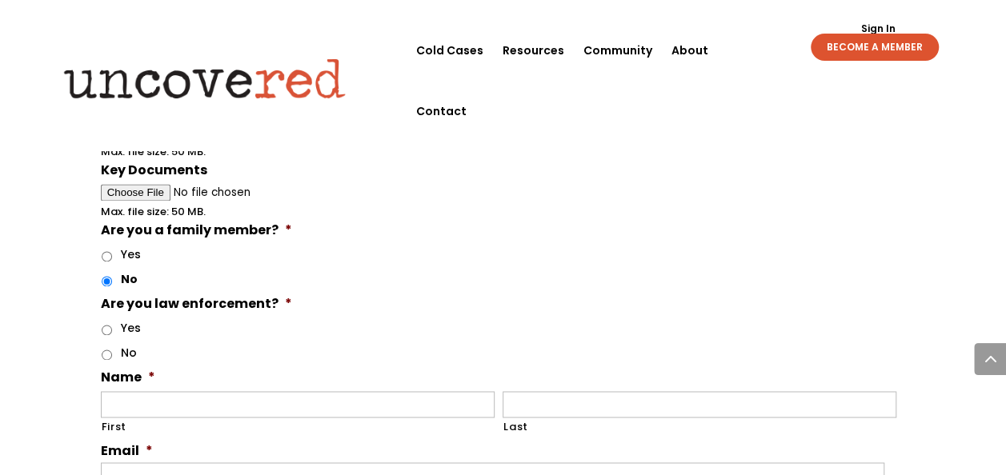
scroll to position [1200, 0]
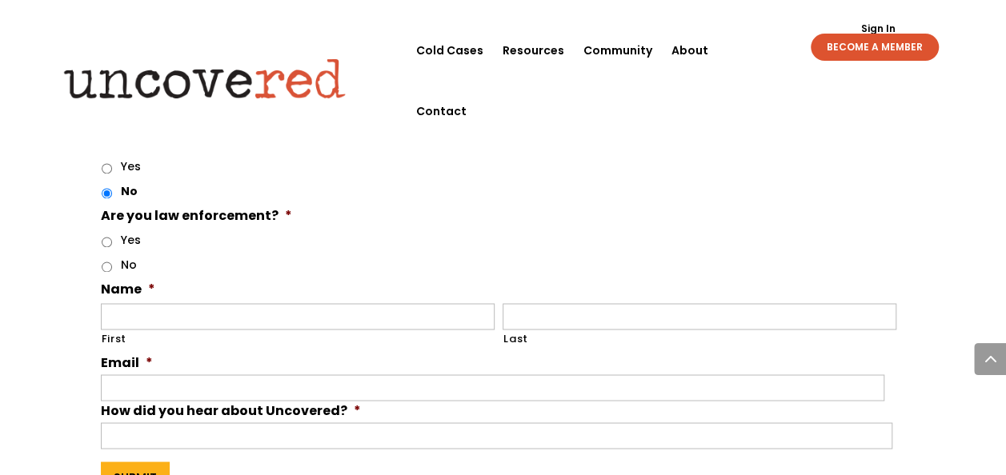
click at [102, 262] on input "No" at bounding box center [107, 267] width 10 height 10
radio input "true"
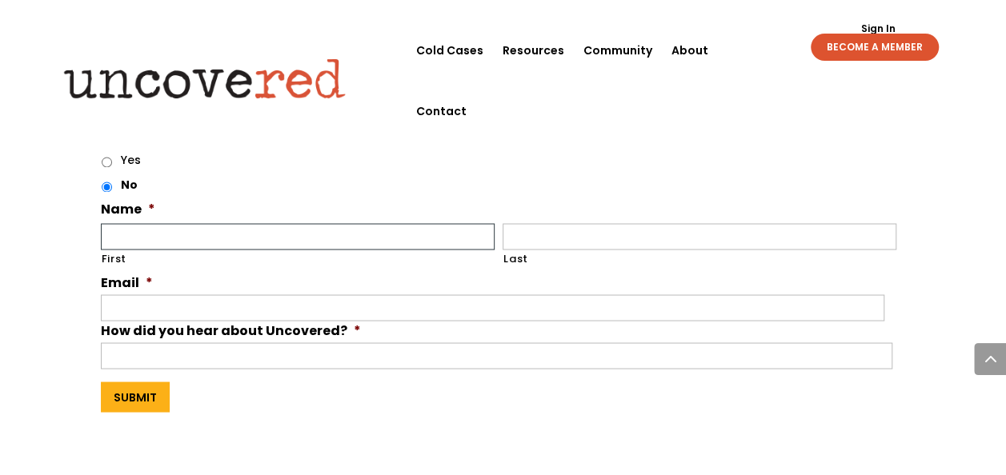
click at [163, 234] on input "First" at bounding box center [298, 236] width 394 height 26
click at [150, 200] on span "*" at bounding box center [151, 209] width 7 height 18
click at [197, 232] on input "First" at bounding box center [298, 236] width 394 height 26
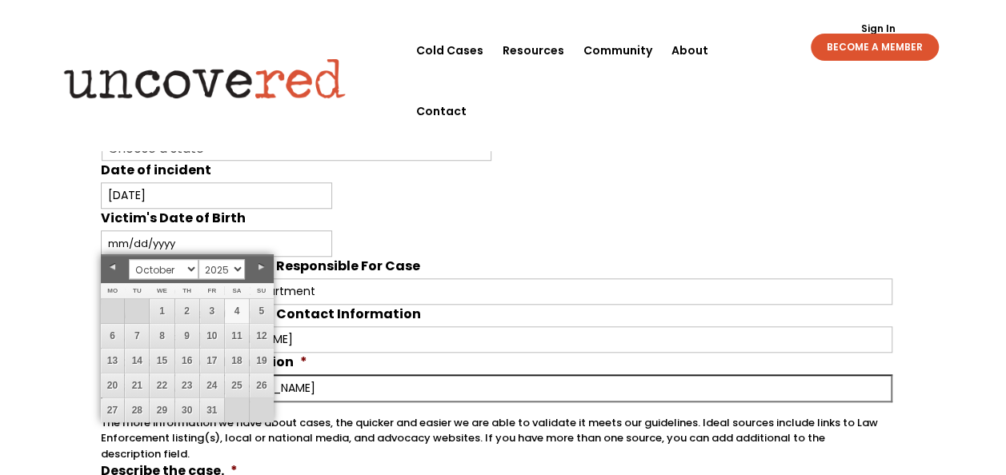
click at [34, 239] on div "Your input and insights will help uncover answers Note: Check out Uncovered's g…" at bounding box center [503, 302] width 1006 height 1703
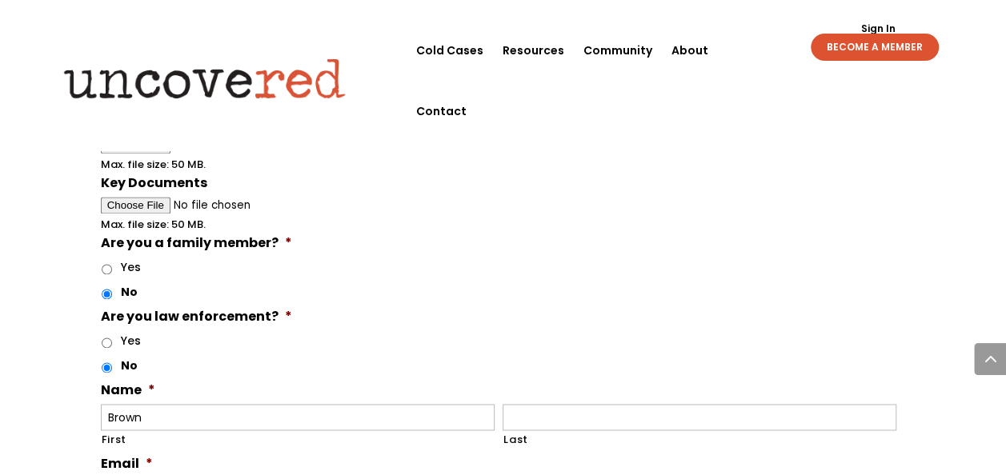
scroll to position [1259, 0]
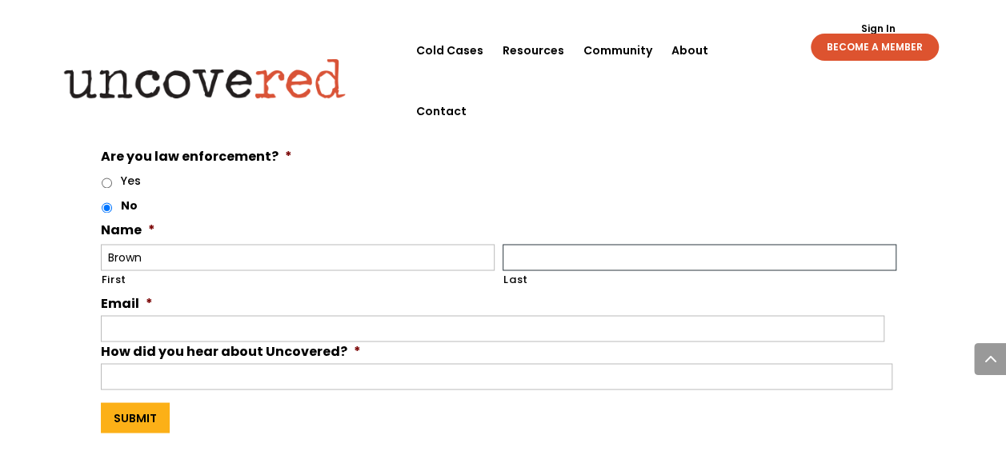
click at [555, 252] on input "Last" at bounding box center [699, 257] width 394 height 26
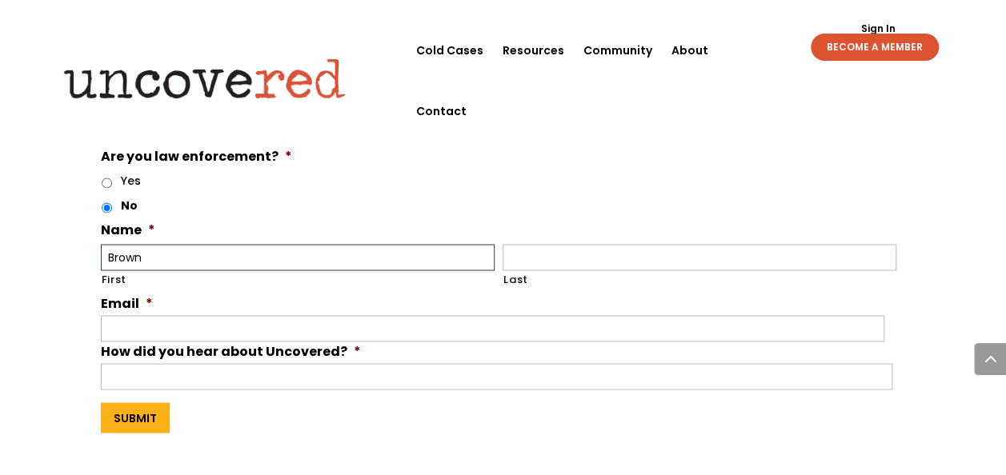
click at [344, 254] on input "Brown" at bounding box center [298, 257] width 394 height 26
type input "Brown"
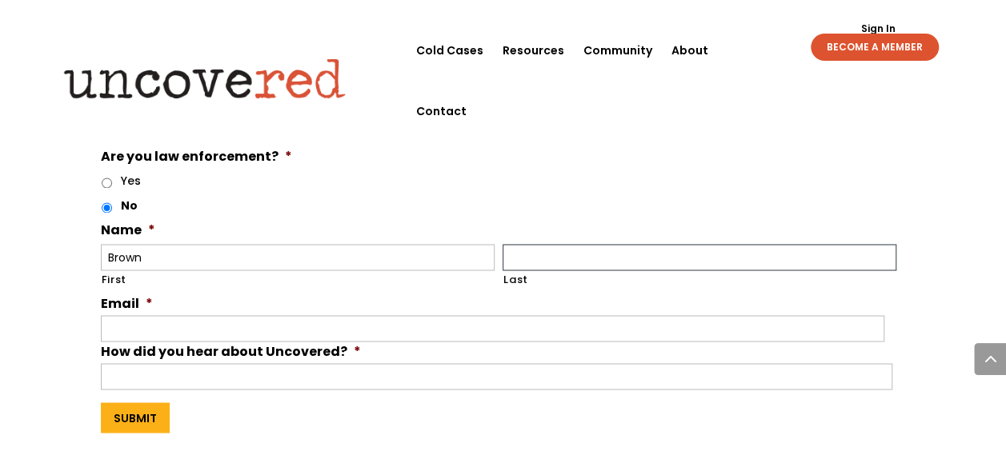
click at [532, 256] on input "Last" at bounding box center [699, 257] width 394 height 26
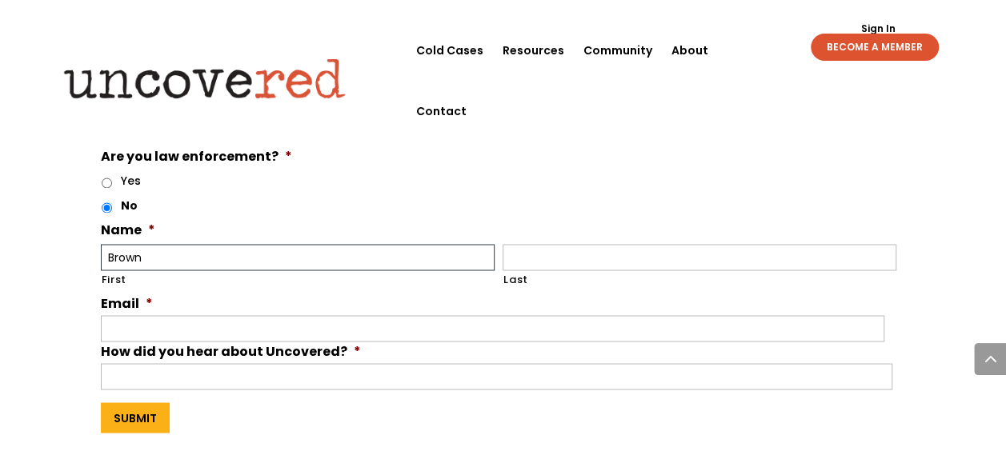
click at [373, 246] on input "Brown" at bounding box center [298, 257] width 394 height 26
click at [149, 221] on span "*" at bounding box center [151, 230] width 7 height 18
click at [289, 258] on input "First" at bounding box center [298, 257] width 394 height 26
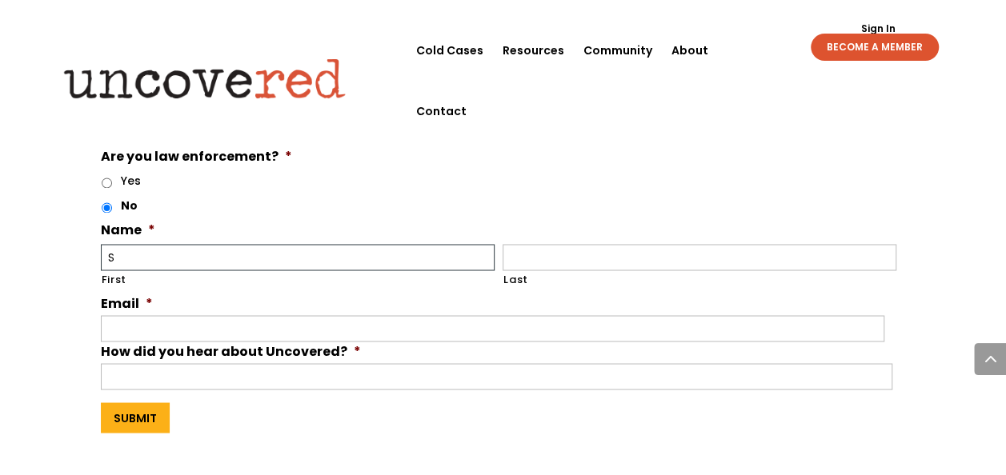
type input "S"
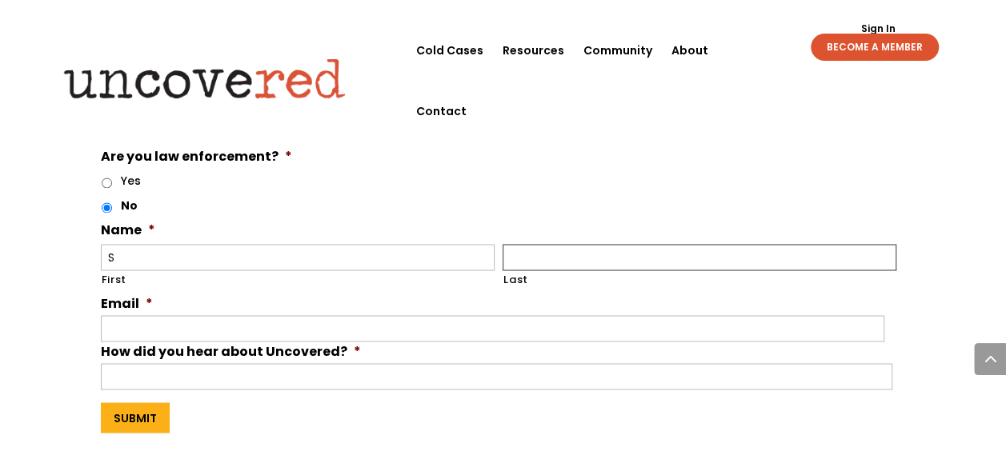
click at [546, 258] on input "Last" at bounding box center [699, 257] width 394 height 26
type input "Eckhaus"
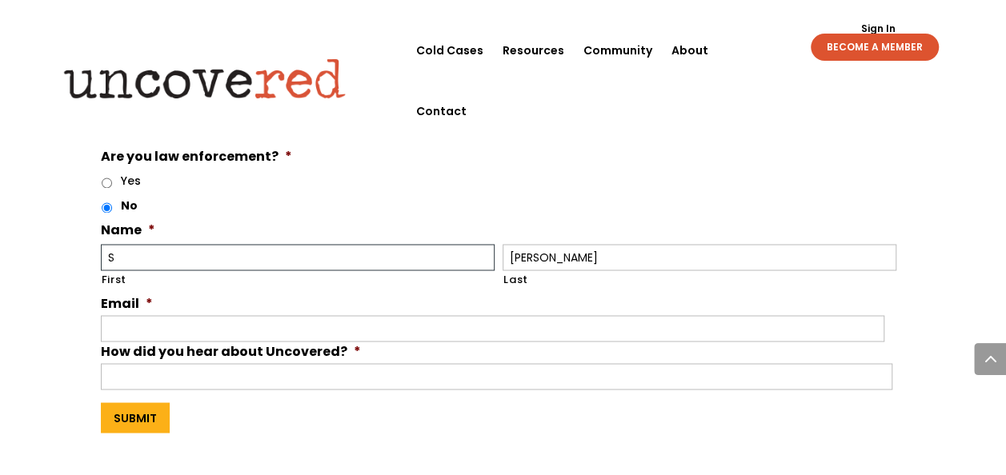
click at [376, 248] on input "S" at bounding box center [298, 257] width 394 height 26
type input "Sarah"
click at [191, 324] on input "Email *" at bounding box center [493, 328] width 784 height 26
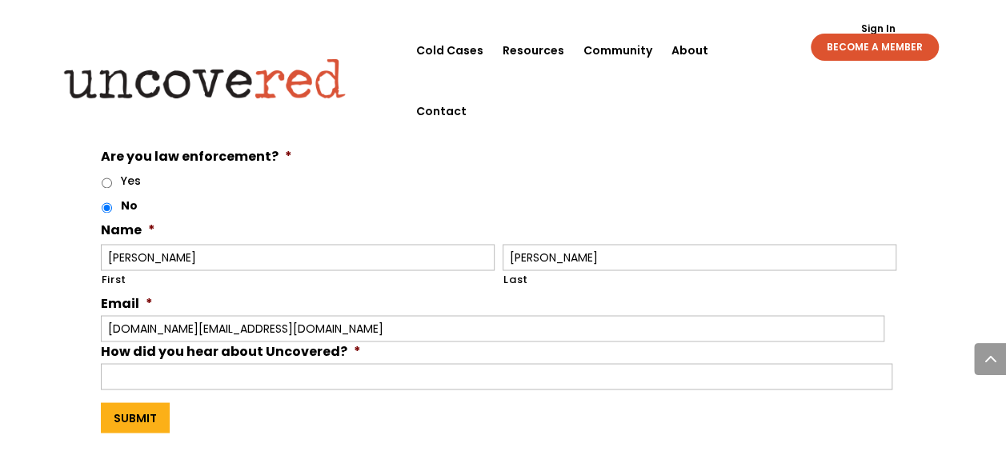
scroll to position [619, 0]
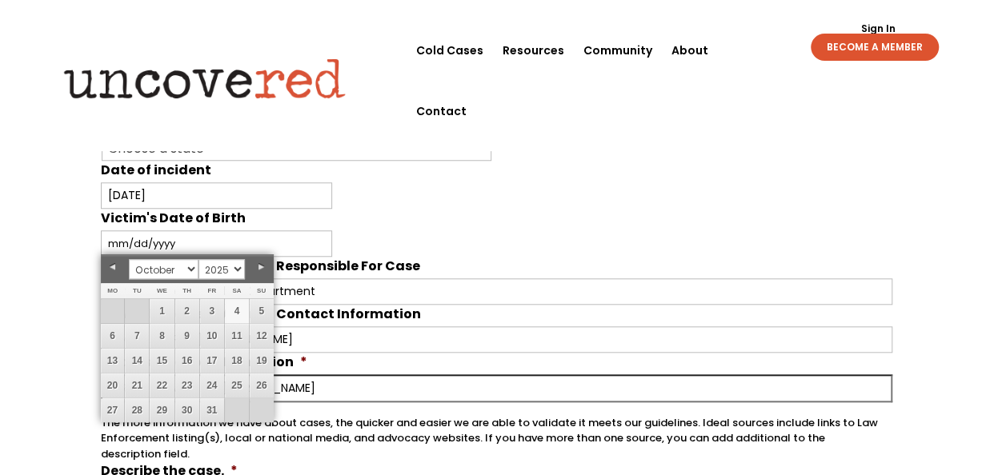
click at [18, 266] on div "Your input and insights will help uncover answers Note: Check out Uncovered's g…" at bounding box center [503, 302] width 1006 height 1703
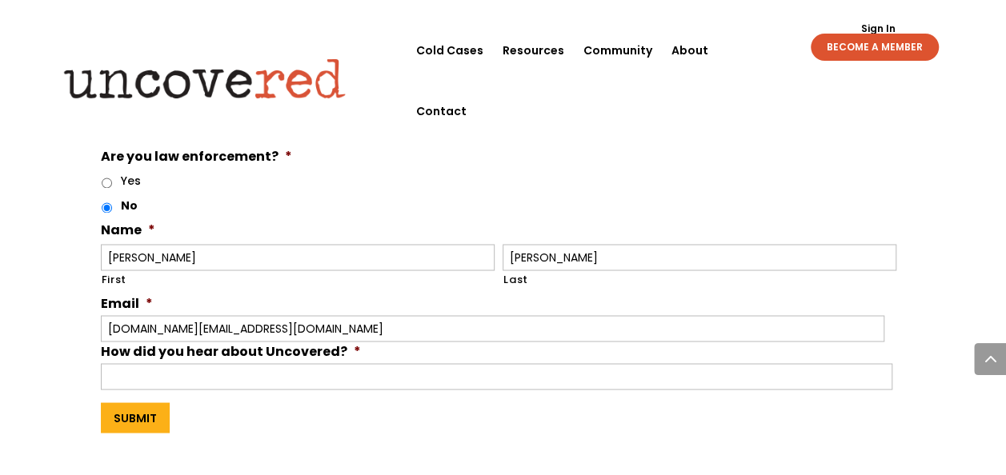
scroll to position [1339, 0]
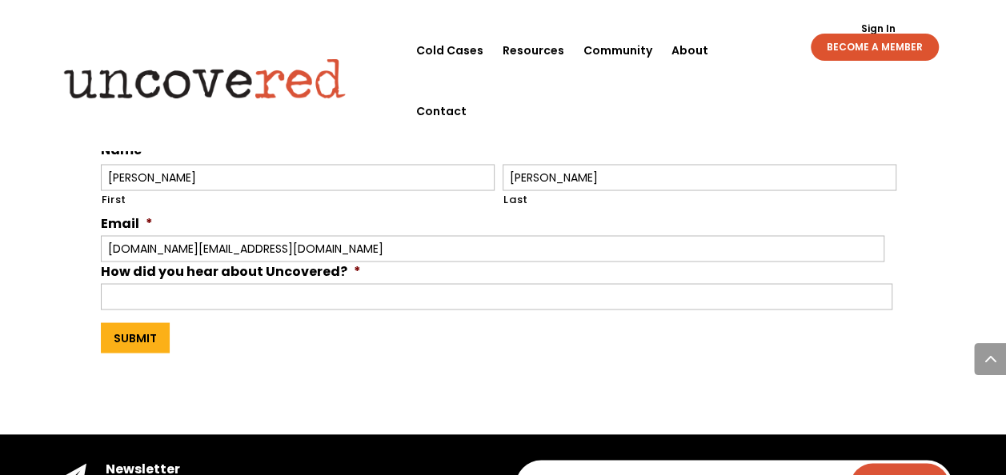
click at [245, 235] on input "se.nospam.se@gmail.com" at bounding box center [493, 248] width 784 height 26
click at [188, 235] on input "se.nospam.se@gmail.com" at bounding box center [493, 248] width 784 height 26
click at [273, 243] on input "se.nospam.se@gmail.com" at bounding box center [493, 248] width 784 height 26
type input "se.nospam.se@gmail.com"
click at [244, 170] on input "Sarah" at bounding box center [298, 177] width 394 height 26
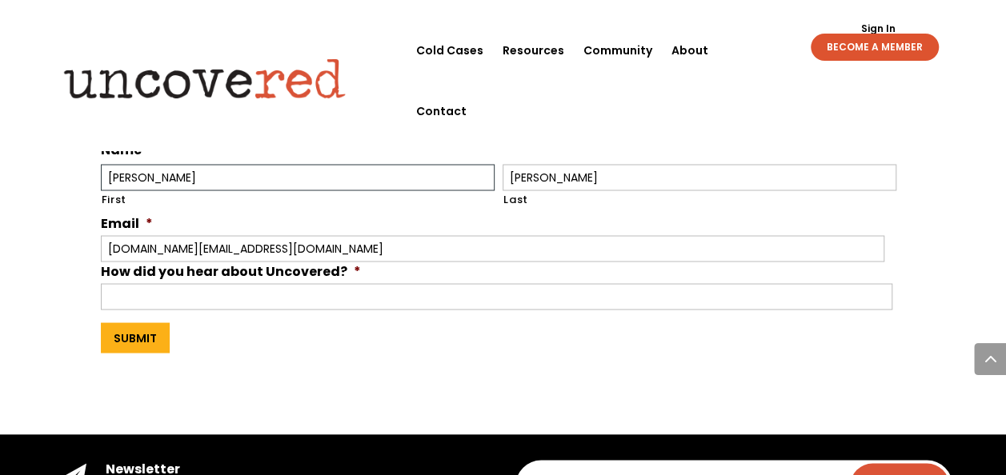
click at [244, 170] on input "Sarah" at bounding box center [298, 177] width 394 height 26
click at [186, 174] on input "S" at bounding box center [298, 177] width 394 height 26
type input "Sarah"
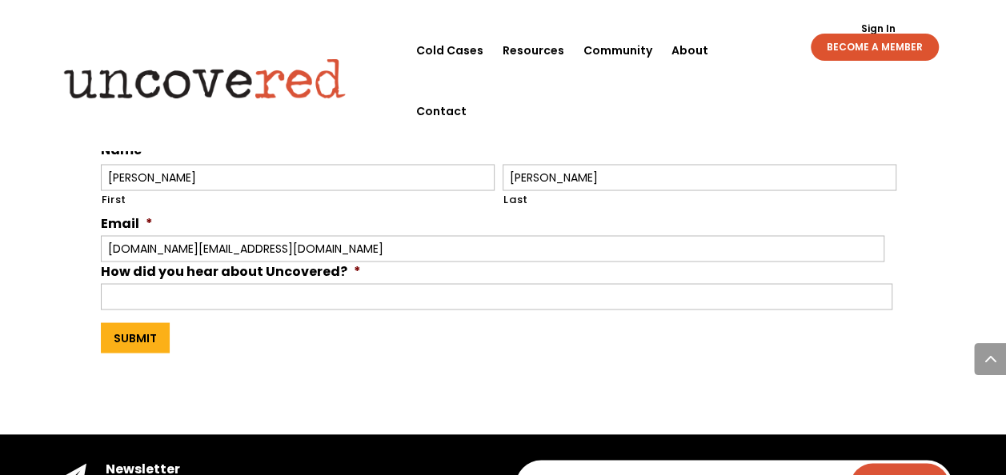
click at [266, 236] on input "se.nospam.se@gmail.com" at bounding box center [493, 248] width 784 height 26
type input "se.nospam.se@gmail.com"
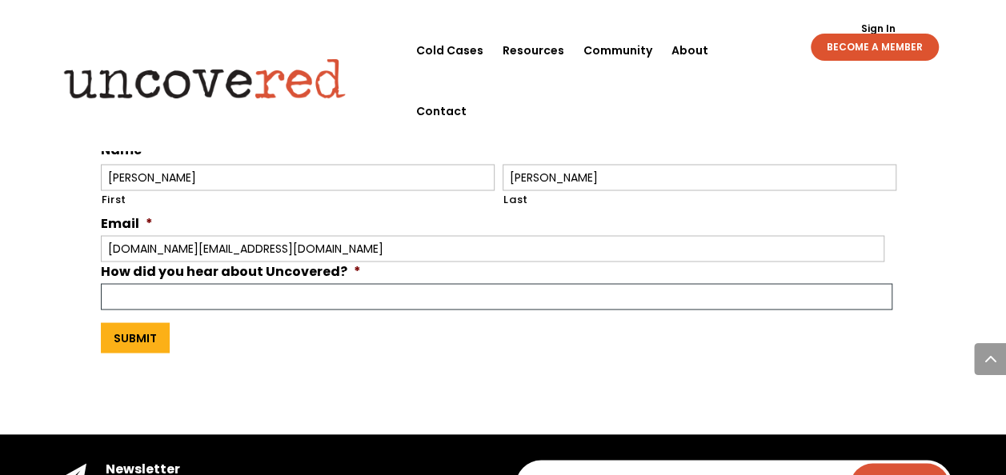
click at [254, 283] on input "How did you hear about Uncovered? *" at bounding box center [497, 296] width 792 height 26
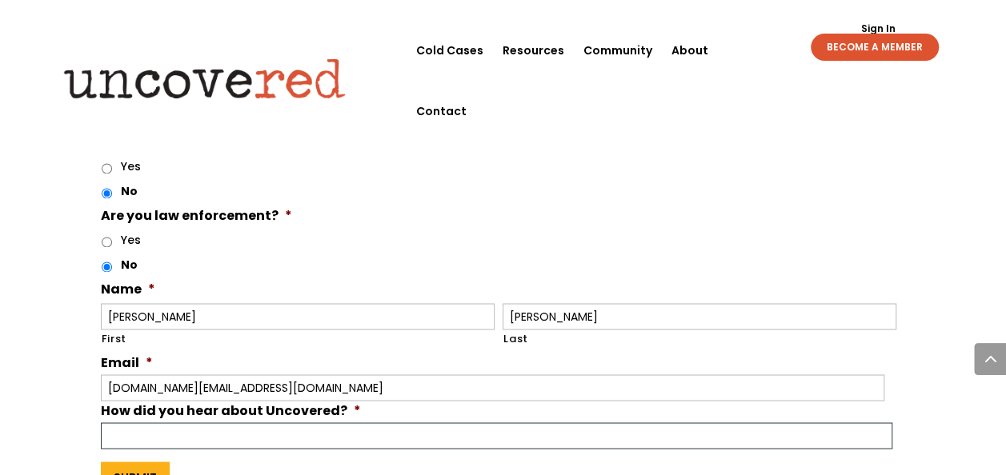
scroll to position [1280, 0]
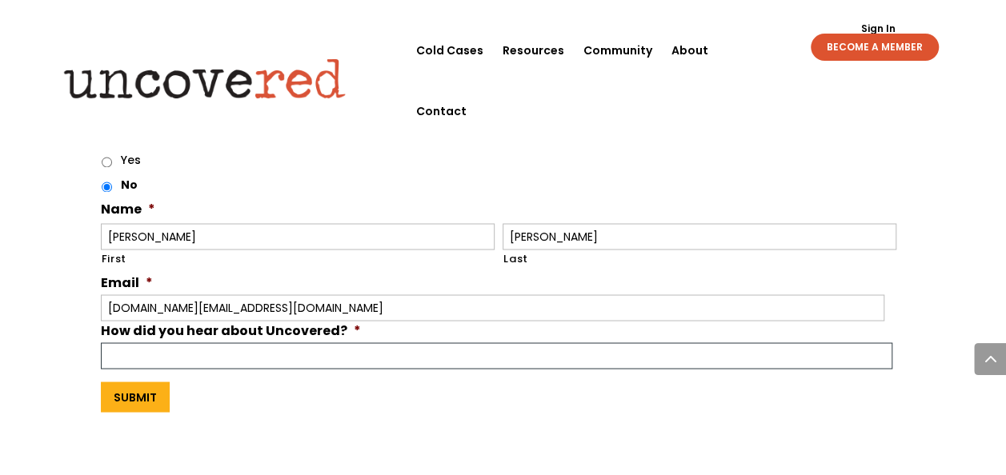
click at [210, 342] on input "How did you hear about Uncovered? *" at bounding box center [497, 355] width 792 height 26
click at [211, 346] on input "How did you hear about Uncovered? *" at bounding box center [497, 355] width 792 height 26
type input "Google Search"
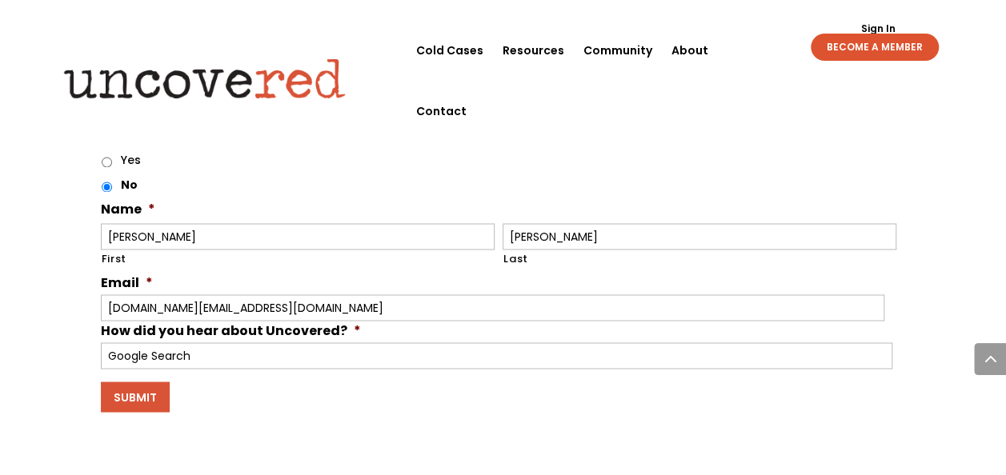
click at [140, 392] on input "Submit" at bounding box center [135, 397] width 69 height 30
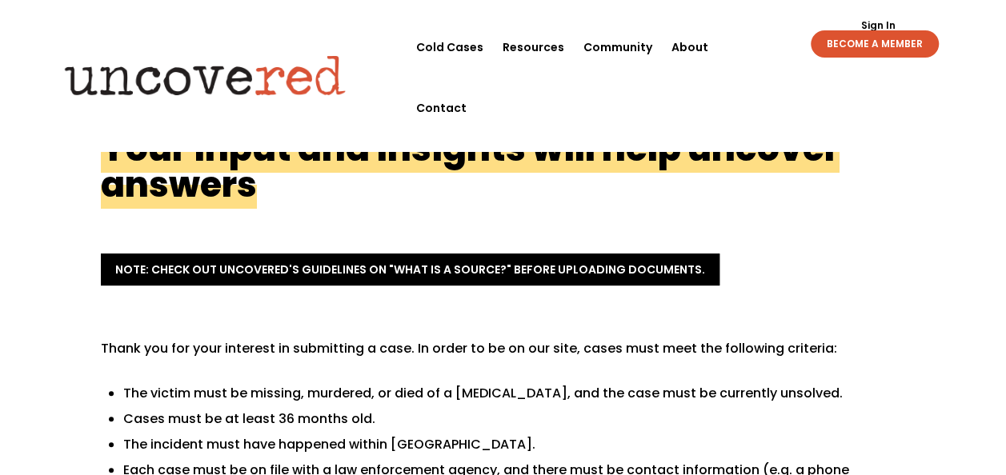
click at [245, 46] on img at bounding box center [205, 75] width 308 height 62
